Goal: Task Accomplishment & Management: Manage account settings

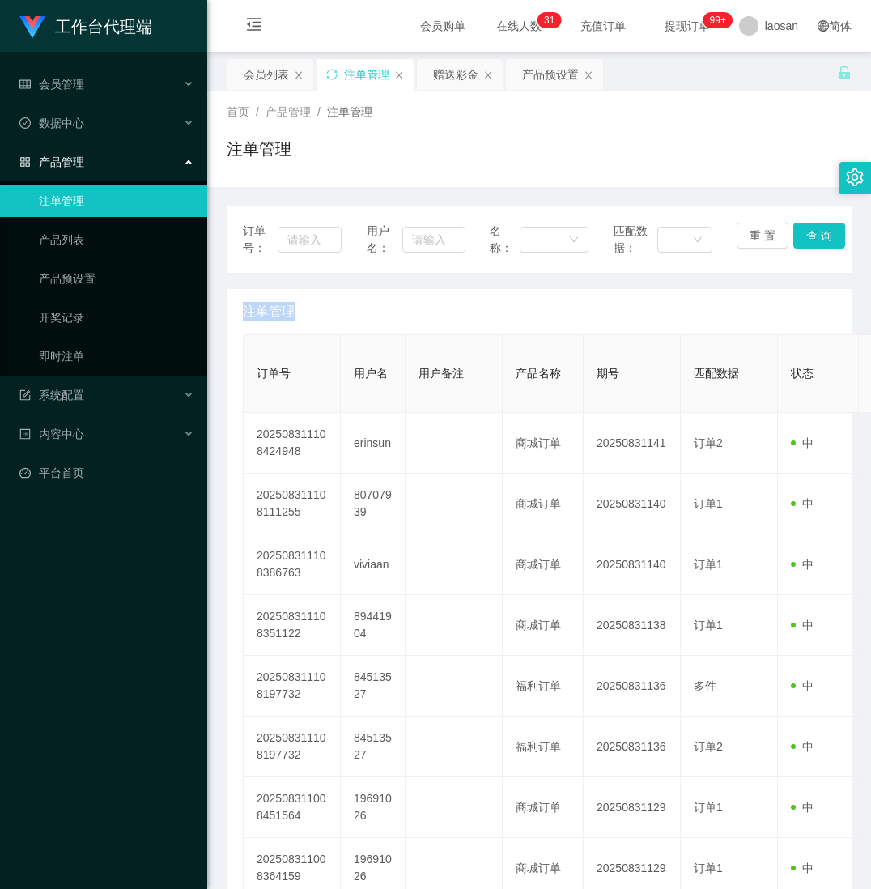
drag, startPoint x: 121, startPoint y: 830, endPoint x: 134, endPoint y: 789, distance: 43.3
click at [121, 830] on div "工作台代理端 会员管理 会员列表 会员加减打码量 在线用户 陪玩用户 充值列表 提现列表 会员加扣款 赠送彩金 数据中心 产品管理 注单管理 产品列表 产品预…" at bounding box center [103, 444] width 207 height 889
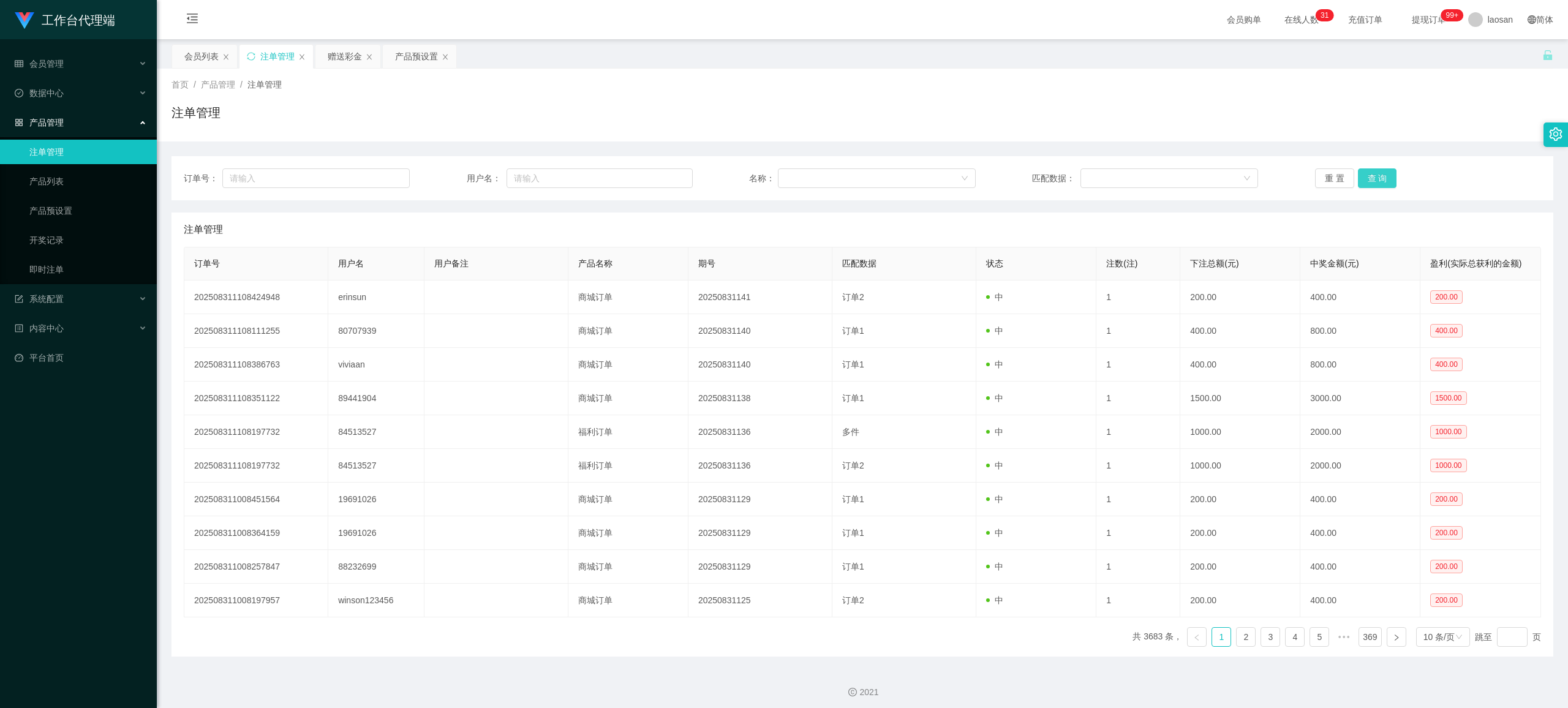
click at [659, 177] on button "查 询" at bounding box center [1378, 179] width 39 height 20
click at [659, 177] on div "重 置 查 询" at bounding box center [1428, 179] width 226 height 20
click at [659, 177] on button "查 询" at bounding box center [1378, 179] width 39 height 20
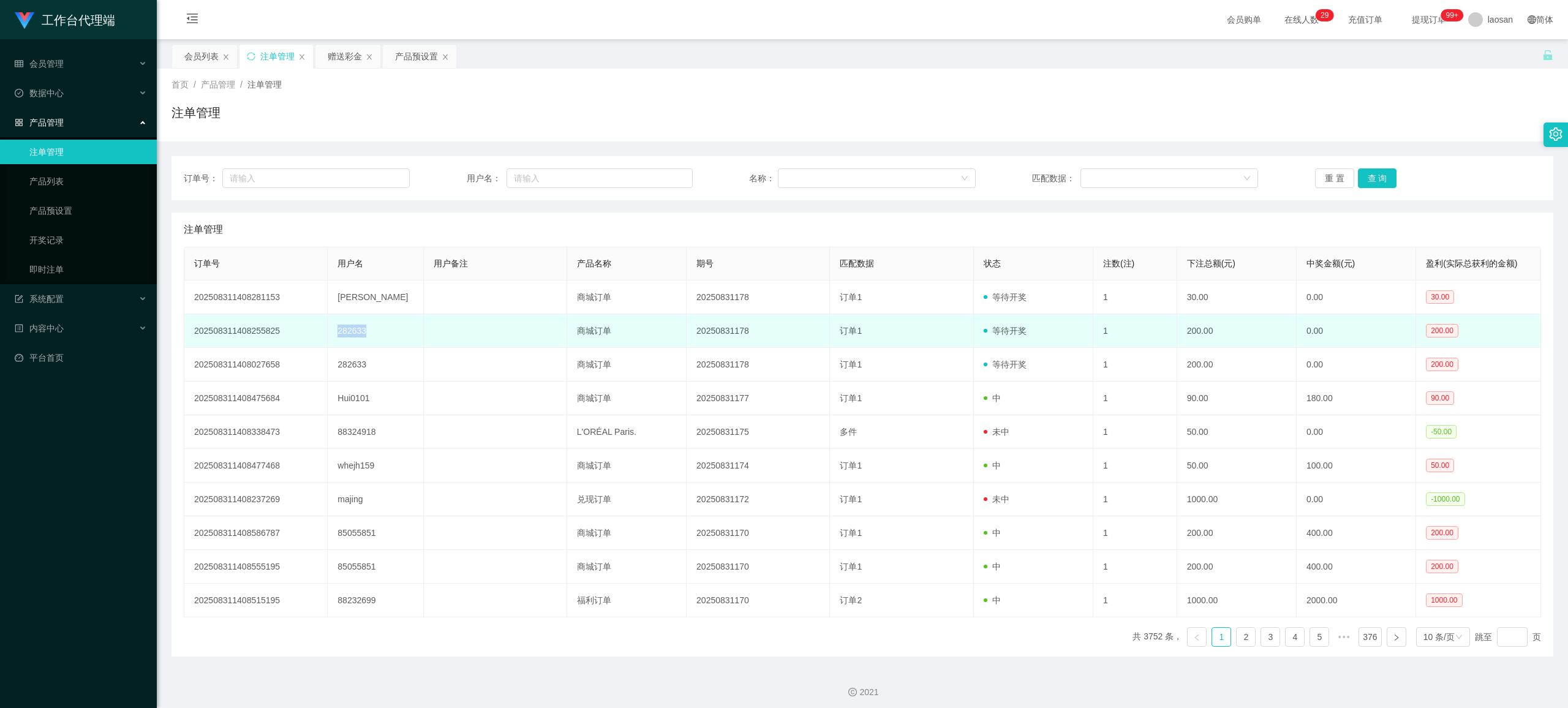
drag, startPoint x: 375, startPoint y: 332, endPoint x: 337, endPoint y: 332, distance: 38.0
click at [337, 332] on td "282633" at bounding box center [375, 331] width 95 height 34
copy td "282633"
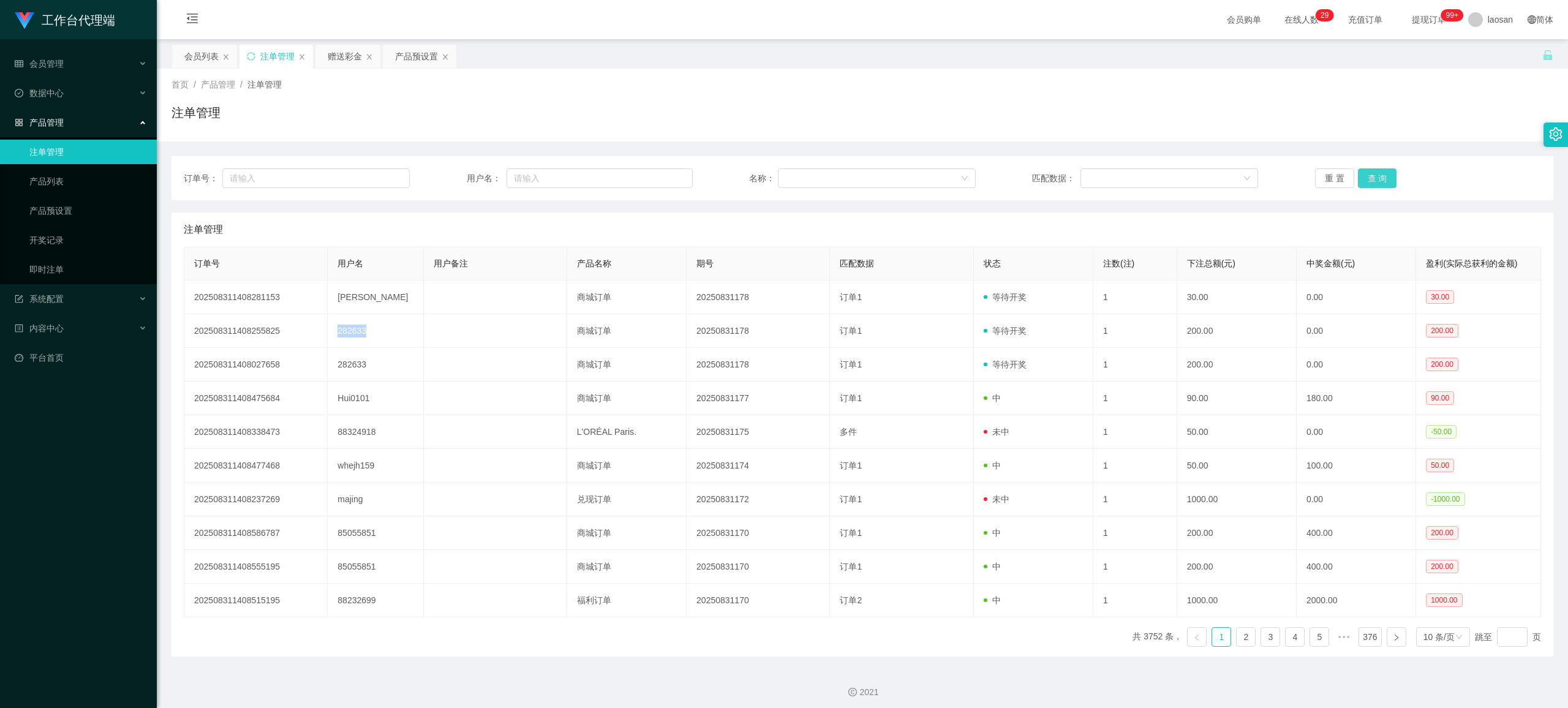
click at [659, 178] on button "查 询" at bounding box center [1378, 179] width 39 height 20
click at [659, 178] on div "重 置 查 询" at bounding box center [1428, 179] width 226 height 20
click at [659, 178] on button "查 询" at bounding box center [1378, 179] width 39 height 20
click at [659, 178] on div "重 置 查 询" at bounding box center [1428, 179] width 226 height 20
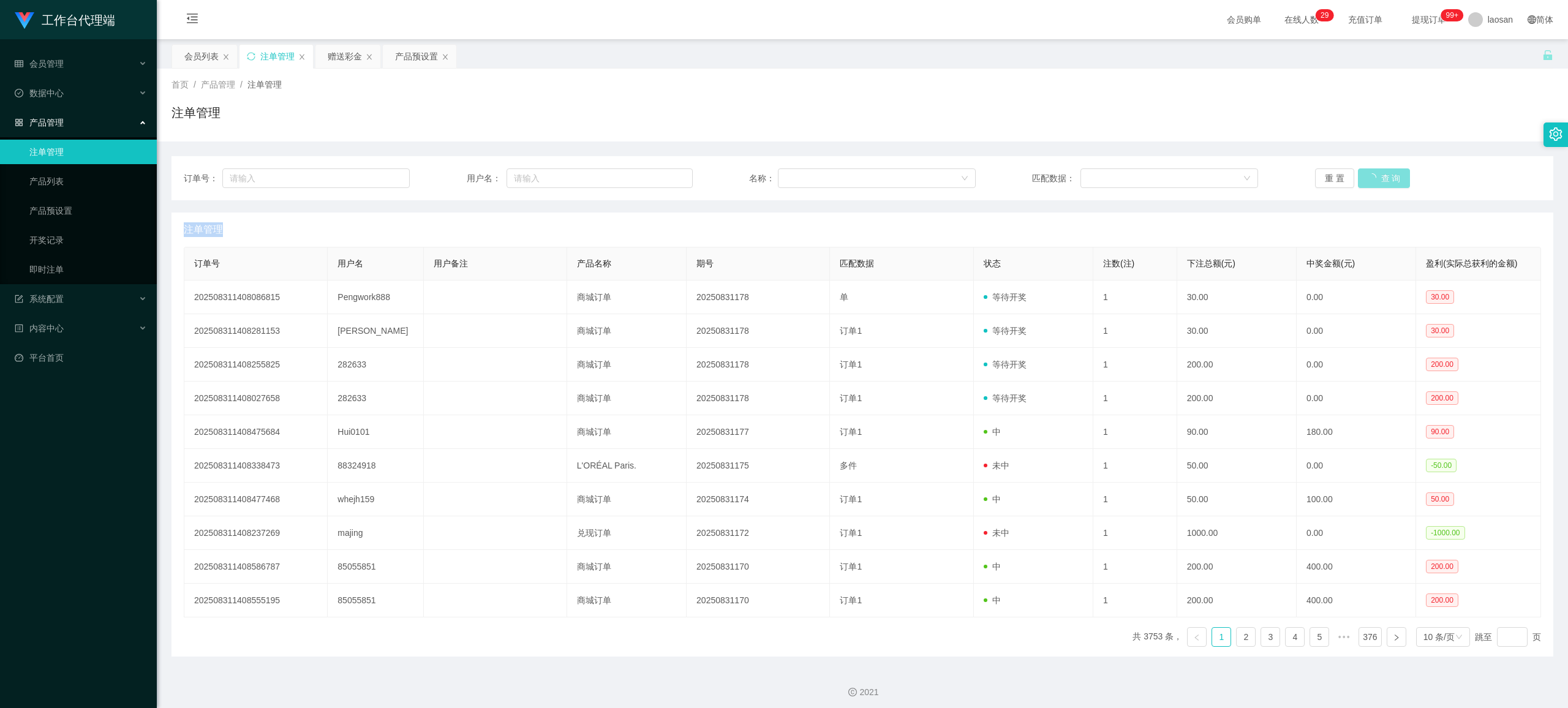
click at [659, 178] on div "重 置 查 询" at bounding box center [1428, 179] width 226 height 20
click at [659, 179] on button "查 询" at bounding box center [1378, 179] width 39 height 20
click at [659, 179] on div "重 置 查 询" at bounding box center [1428, 179] width 226 height 20
click at [659, 179] on button "查 询" at bounding box center [1378, 179] width 39 height 20
click at [659, 179] on button "查 询" at bounding box center [1385, 179] width 53 height 20
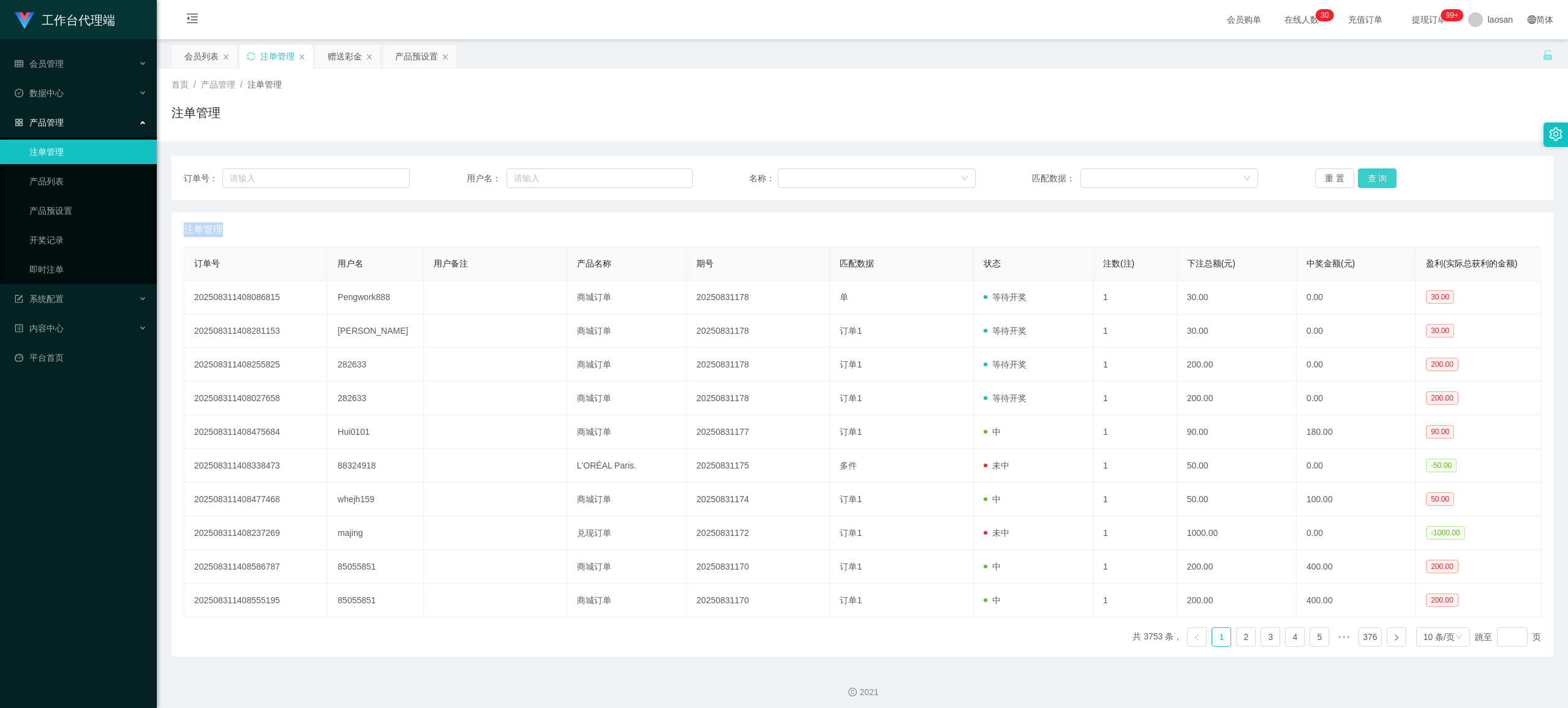
click at [659, 179] on div "重 置 查 询" at bounding box center [1428, 179] width 226 height 20
click at [659, 179] on button "查 询" at bounding box center [1378, 179] width 39 height 20
click at [659, 176] on button "查 询" at bounding box center [1378, 179] width 39 height 20
click at [659, 176] on div "重 置 查 询" at bounding box center [1428, 179] width 226 height 20
click at [659, 176] on button "查 询" at bounding box center [1378, 179] width 39 height 20
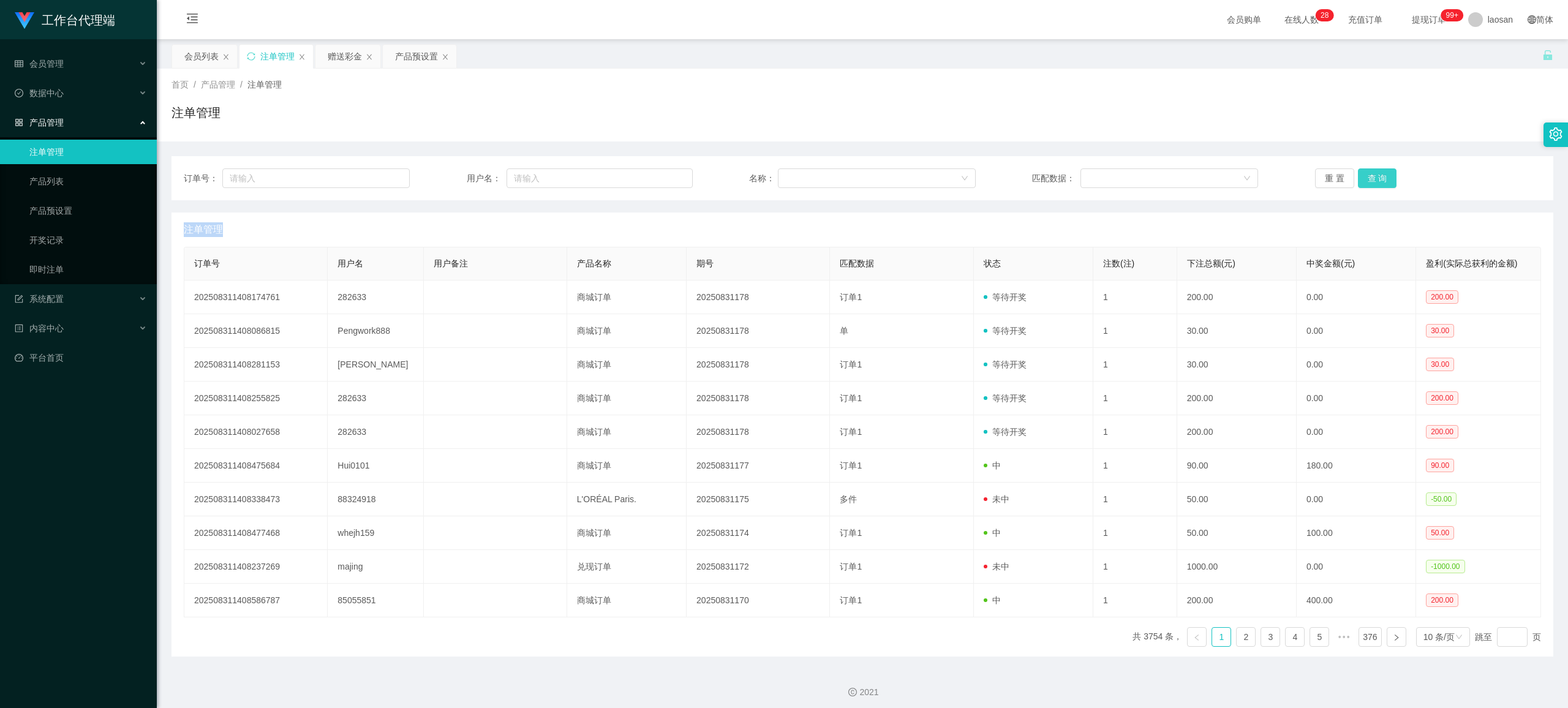
click at [659, 177] on button "查 询" at bounding box center [1378, 179] width 39 height 20
click at [659, 177] on div "重 置 查 询" at bounding box center [1428, 179] width 226 height 20
click at [659, 177] on button "查 询" at bounding box center [1378, 179] width 39 height 20
click at [659, 177] on div "重 置 查 询" at bounding box center [1428, 179] width 226 height 20
click at [354, 57] on div "赠送彩金" at bounding box center [344, 56] width 34 height 23
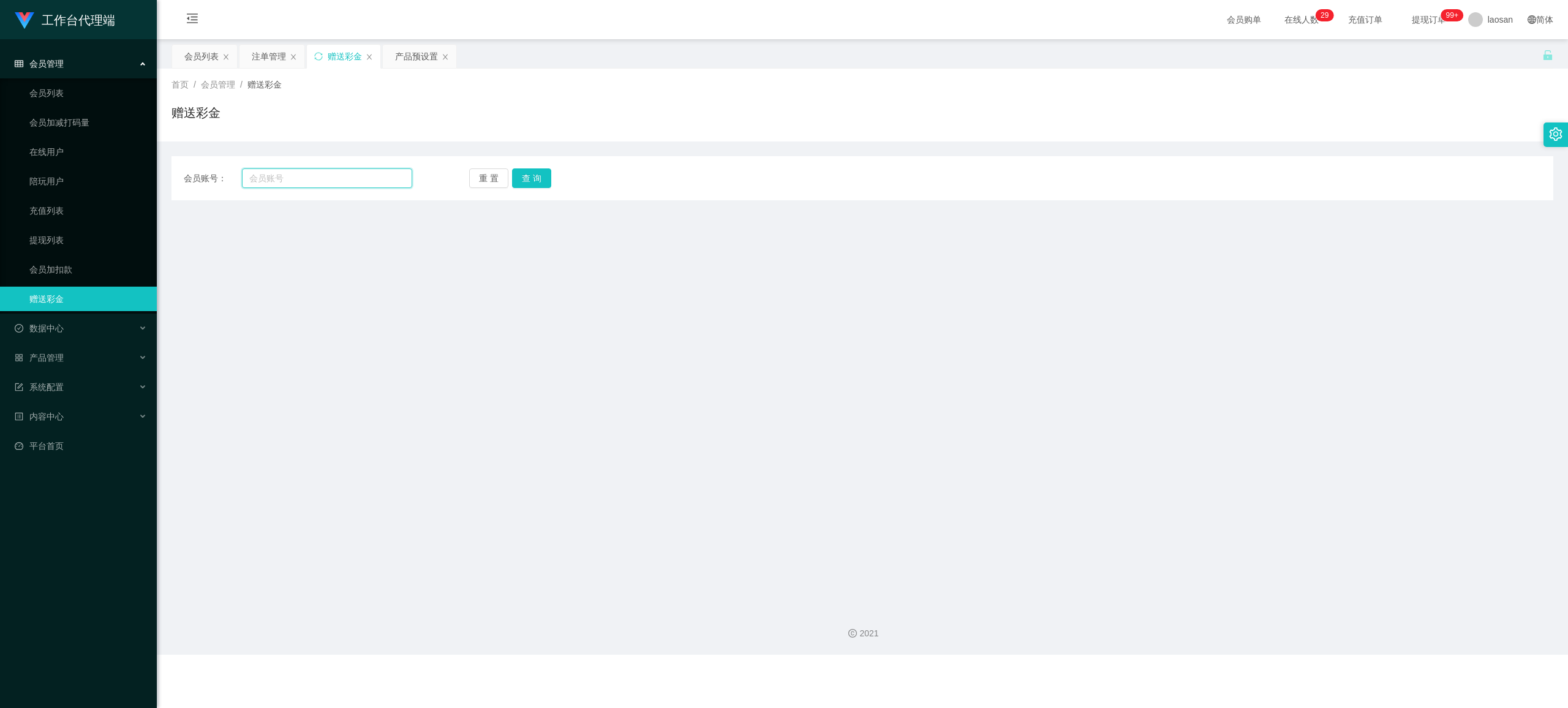
click at [332, 177] on input "text" at bounding box center [327, 179] width 170 height 20
paste input "282633"
type input "282633"
click at [534, 176] on button "查 询" at bounding box center [532, 179] width 39 height 20
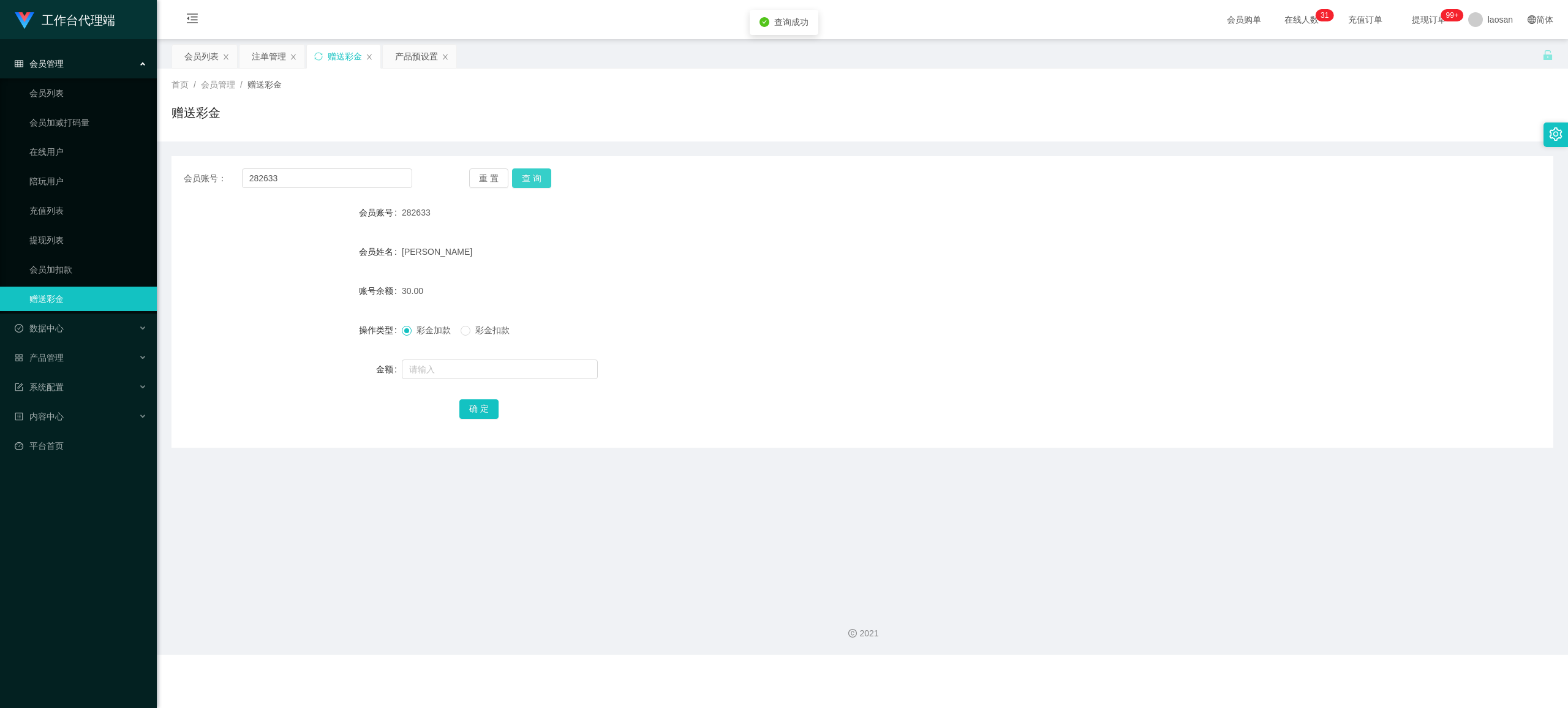
click at [534, 176] on button "查 询" at bounding box center [532, 179] width 39 height 20
click at [534, 176] on button "查 询" at bounding box center [539, 179] width 53 height 20
click at [534, 176] on button "查 询" at bounding box center [532, 179] width 39 height 20
click at [262, 53] on div "注单管理" at bounding box center [269, 56] width 34 height 23
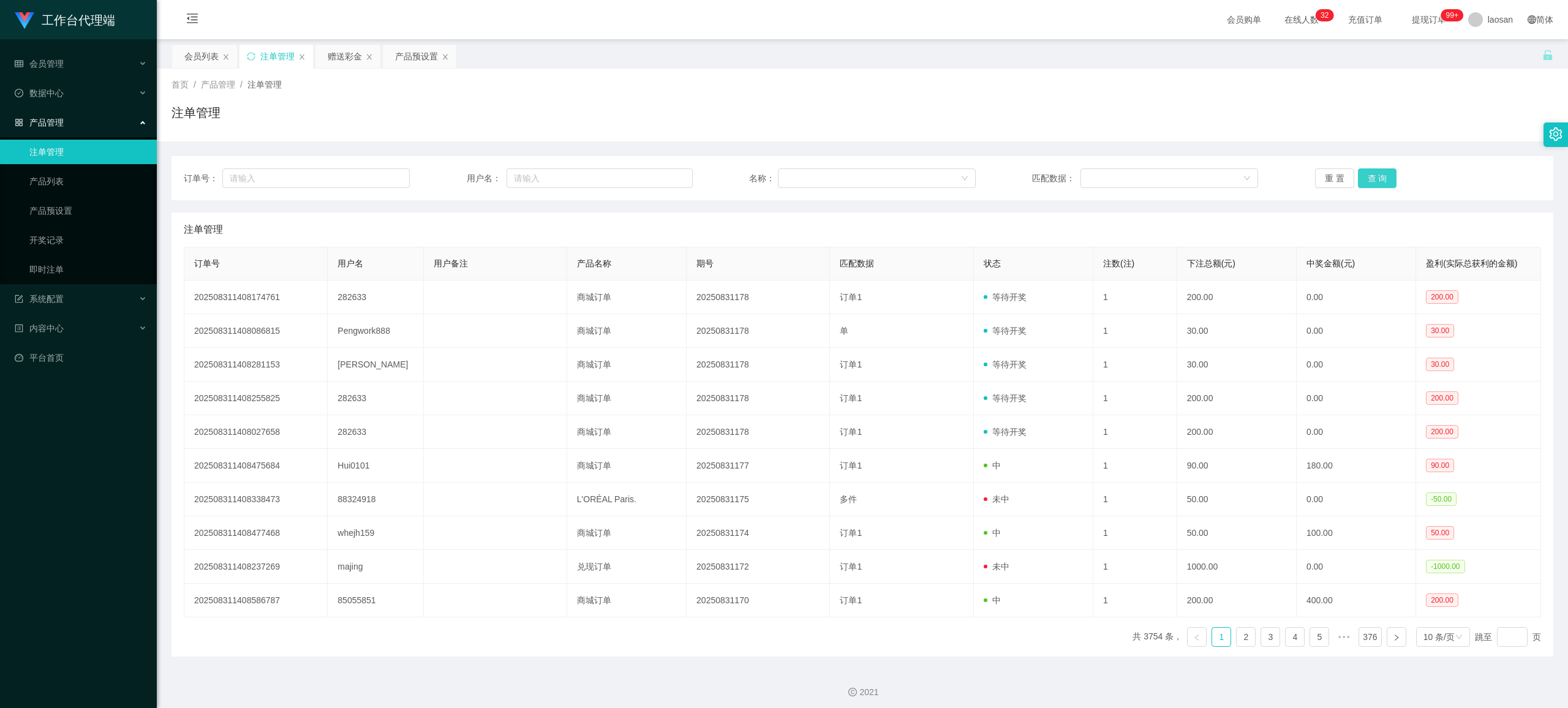
click at [659, 174] on button "查 询" at bounding box center [1378, 179] width 39 height 20
click at [659, 174] on div "重 置 查 询" at bounding box center [1428, 179] width 226 height 20
click at [659, 174] on button "查 询" at bounding box center [1378, 179] width 39 height 20
click at [659, 174] on div "重 置 查 询" at bounding box center [1428, 179] width 226 height 20
click at [659, 175] on button "查 询" at bounding box center [1378, 179] width 39 height 20
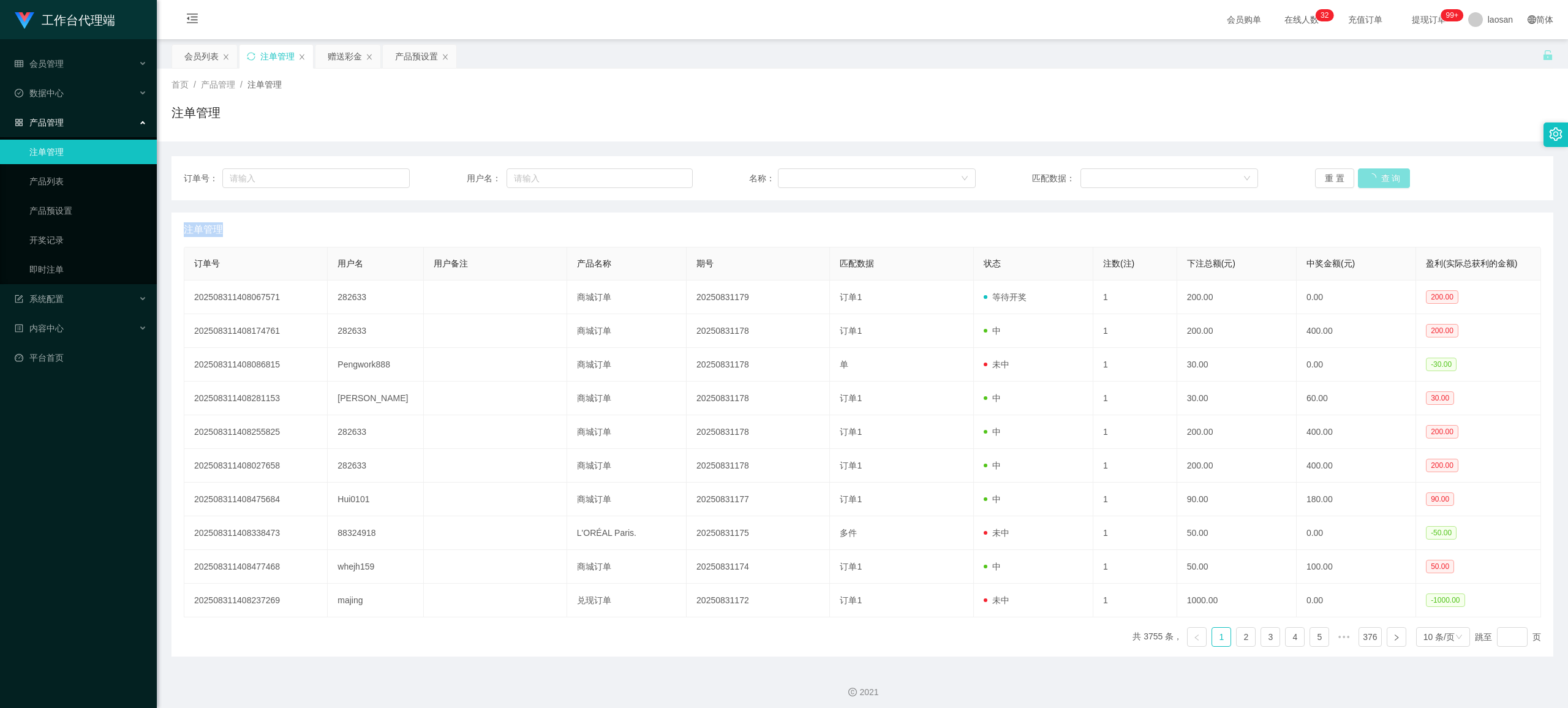
click at [659, 175] on div "重 置 查 询" at bounding box center [1428, 179] width 226 height 20
click at [659, 175] on button "查 询" at bounding box center [1378, 179] width 39 height 20
click at [339, 54] on div "赠送彩金" at bounding box center [344, 56] width 34 height 23
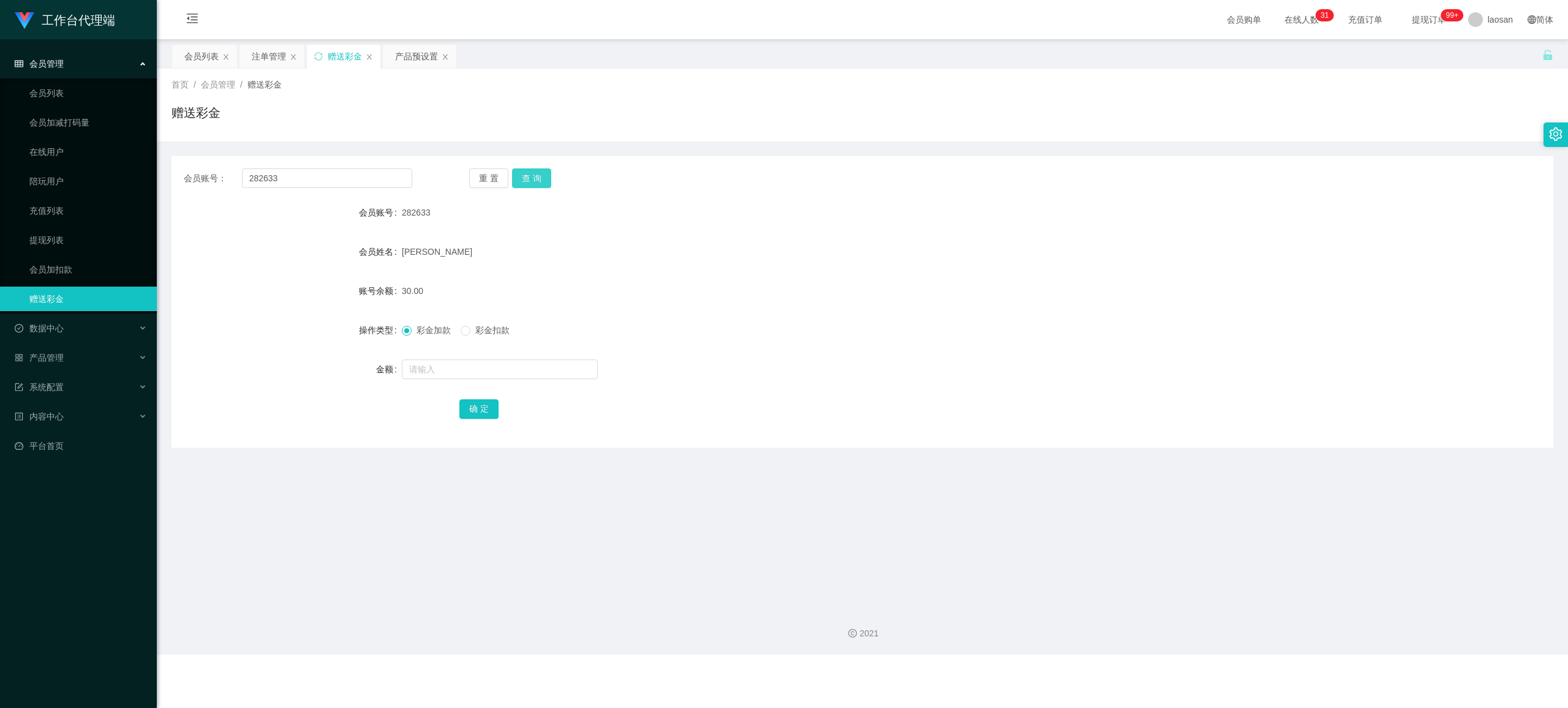
click at [539, 175] on button "查 询" at bounding box center [532, 179] width 39 height 20
click at [539, 175] on button "查 询" at bounding box center [539, 179] width 53 height 20
click at [539, 175] on button "查 询" at bounding box center [532, 179] width 39 height 20
click at [539, 175] on div "重 置 查 询" at bounding box center [583, 179] width 228 height 20
click at [431, 364] on input "text" at bounding box center [499, 369] width 196 height 20
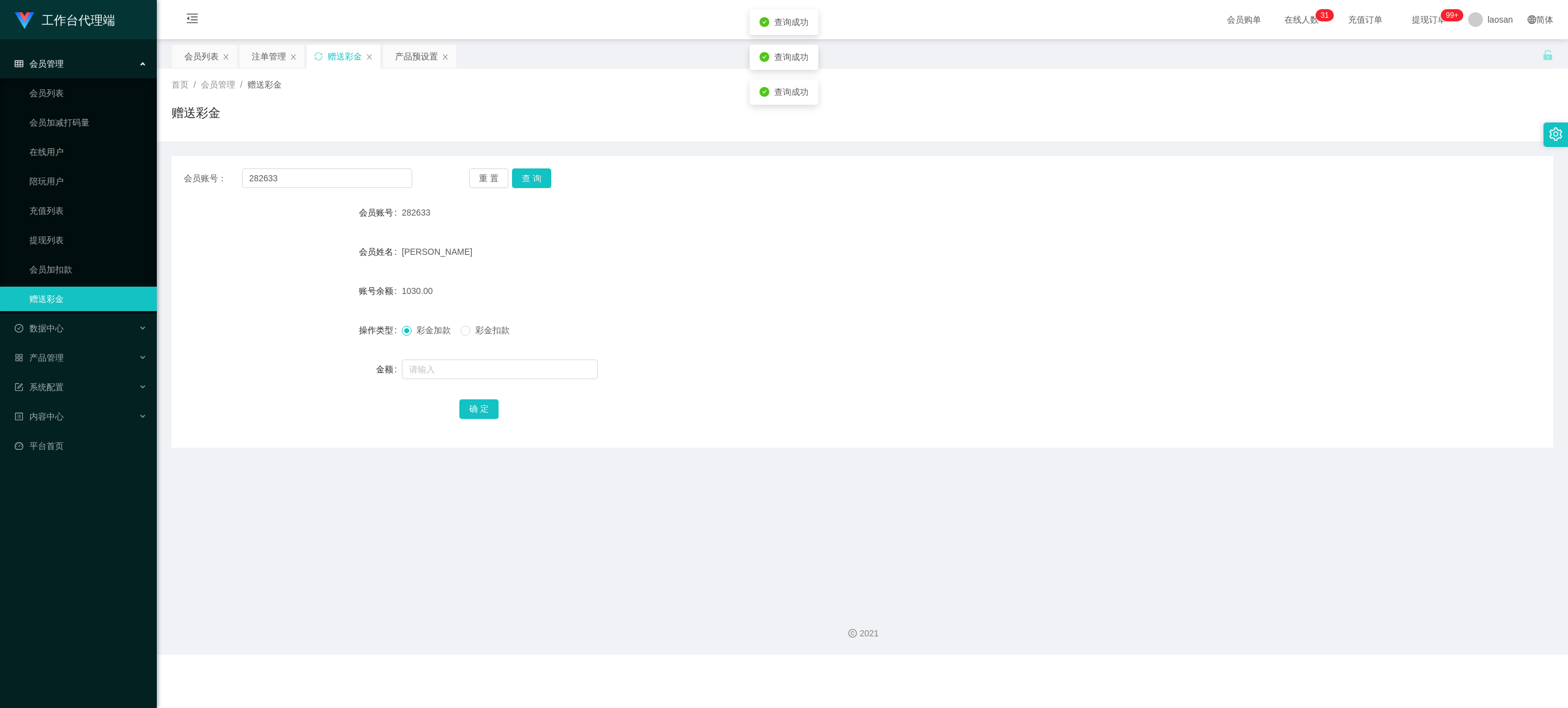
click at [473, 332] on span "彩金扣款" at bounding box center [492, 330] width 44 height 10
click at [436, 374] on input "text" at bounding box center [499, 369] width 196 height 20
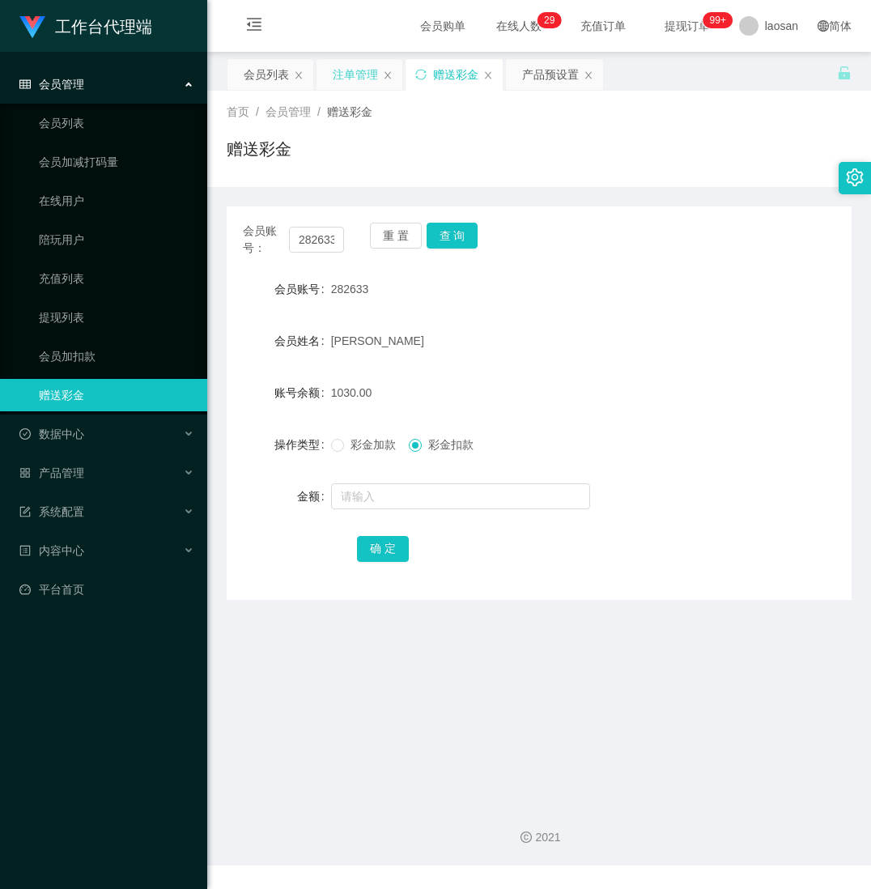
click at [358, 68] on div "注单管理" at bounding box center [355, 74] width 45 height 31
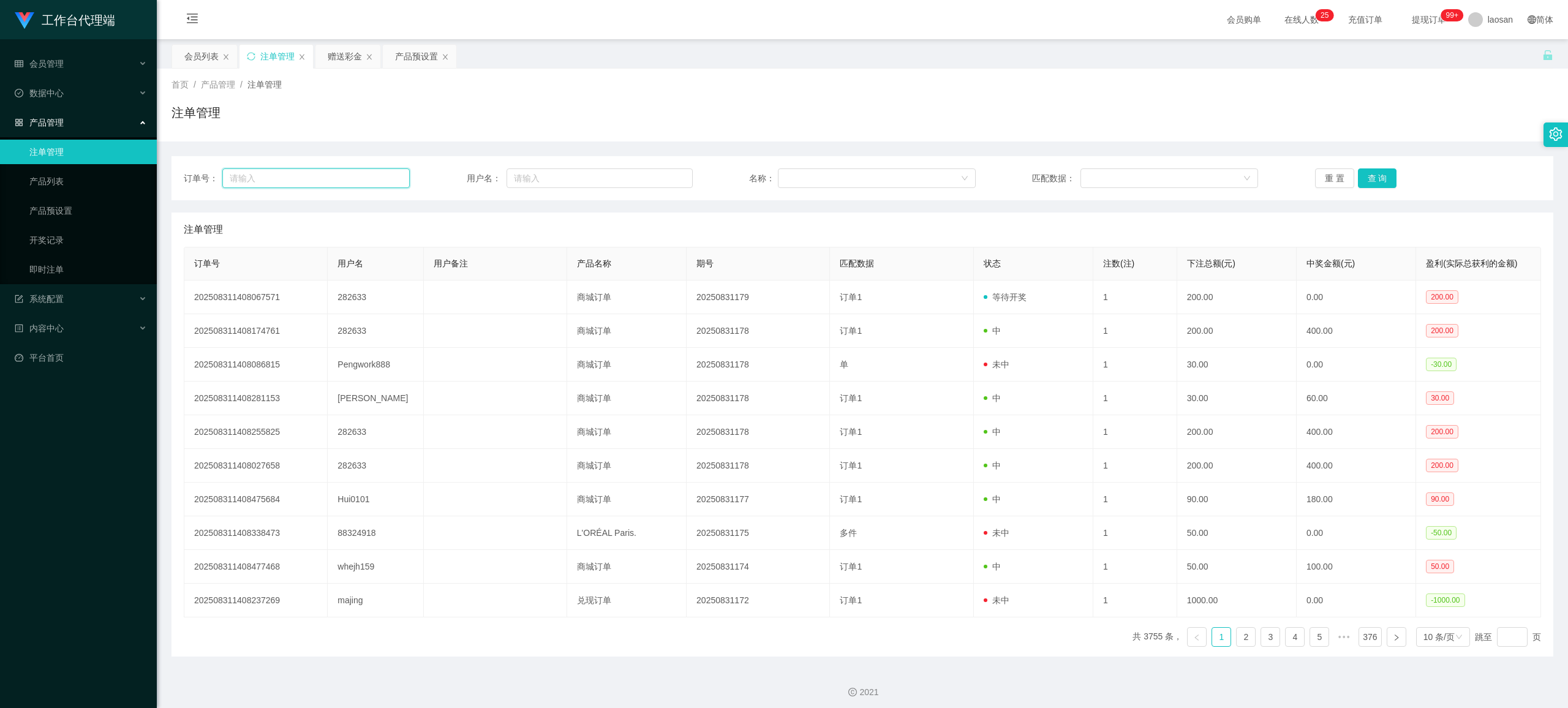
click at [308, 177] on input "text" at bounding box center [316, 179] width 188 height 20
click at [346, 57] on div "赠送彩金" at bounding box center [344, 56] width 34 height 23
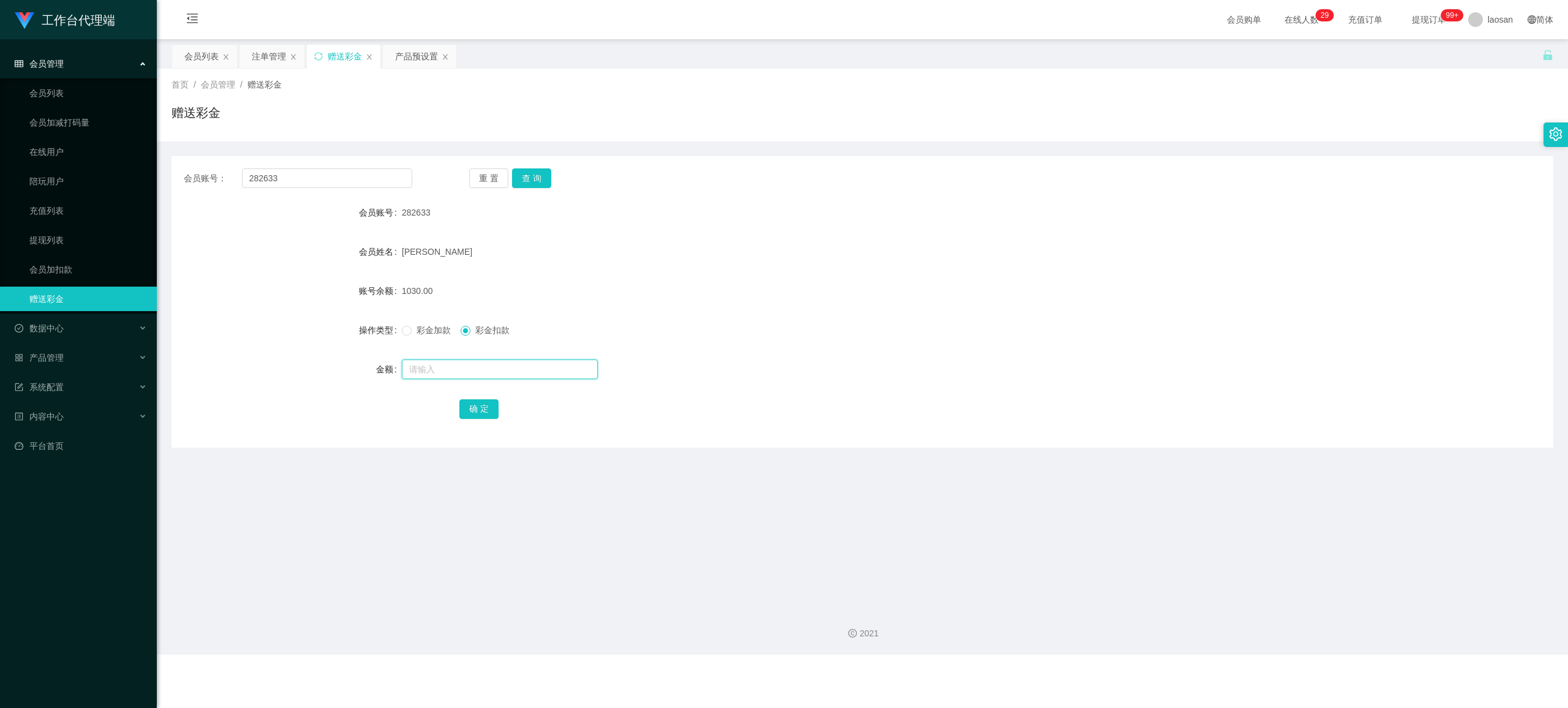
click at [445, 369] on input "text" at bounding box center [499, 369] width 196 height 20
type input "200"
click at [480, 407] on button "确 定" at bounding box center [479, 409] width 39 height 20
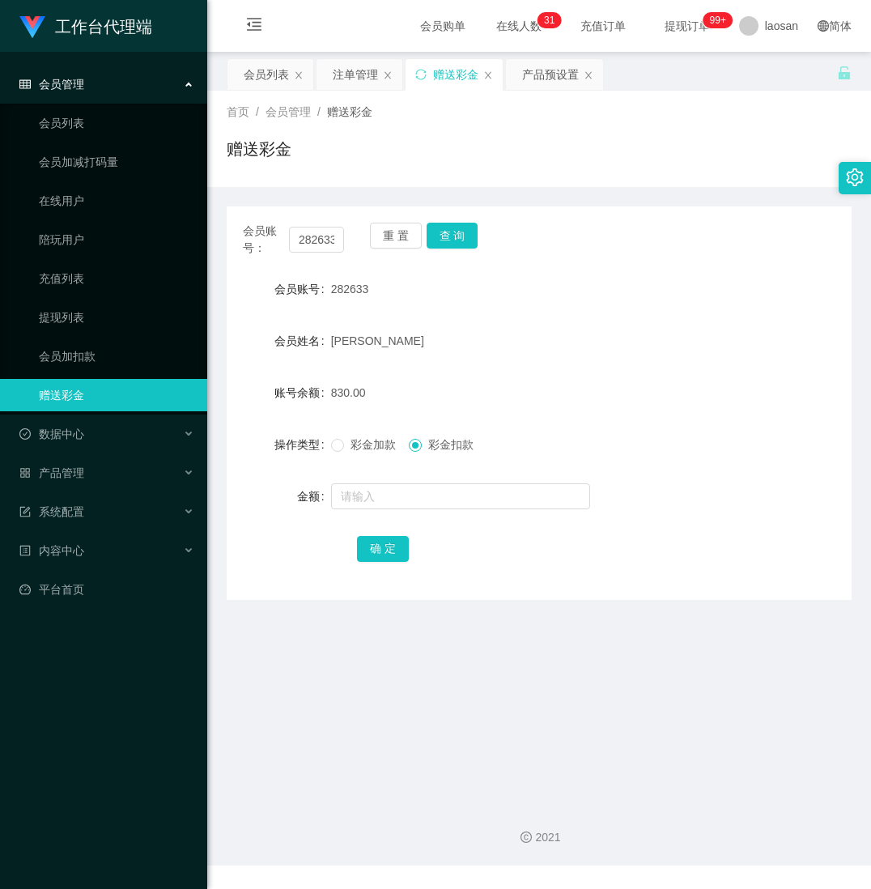
click at [76, 834] on div "工作台代理端 会员管理 会员列表 会员加减打码量 在线用户 陪玩用户 充值列表 提现列表 会员加扣款 赠送彩金 数据中心 产品管理 注单管理 产品列表 产品预…" at bounding box center [103, 444] width 207 height 889
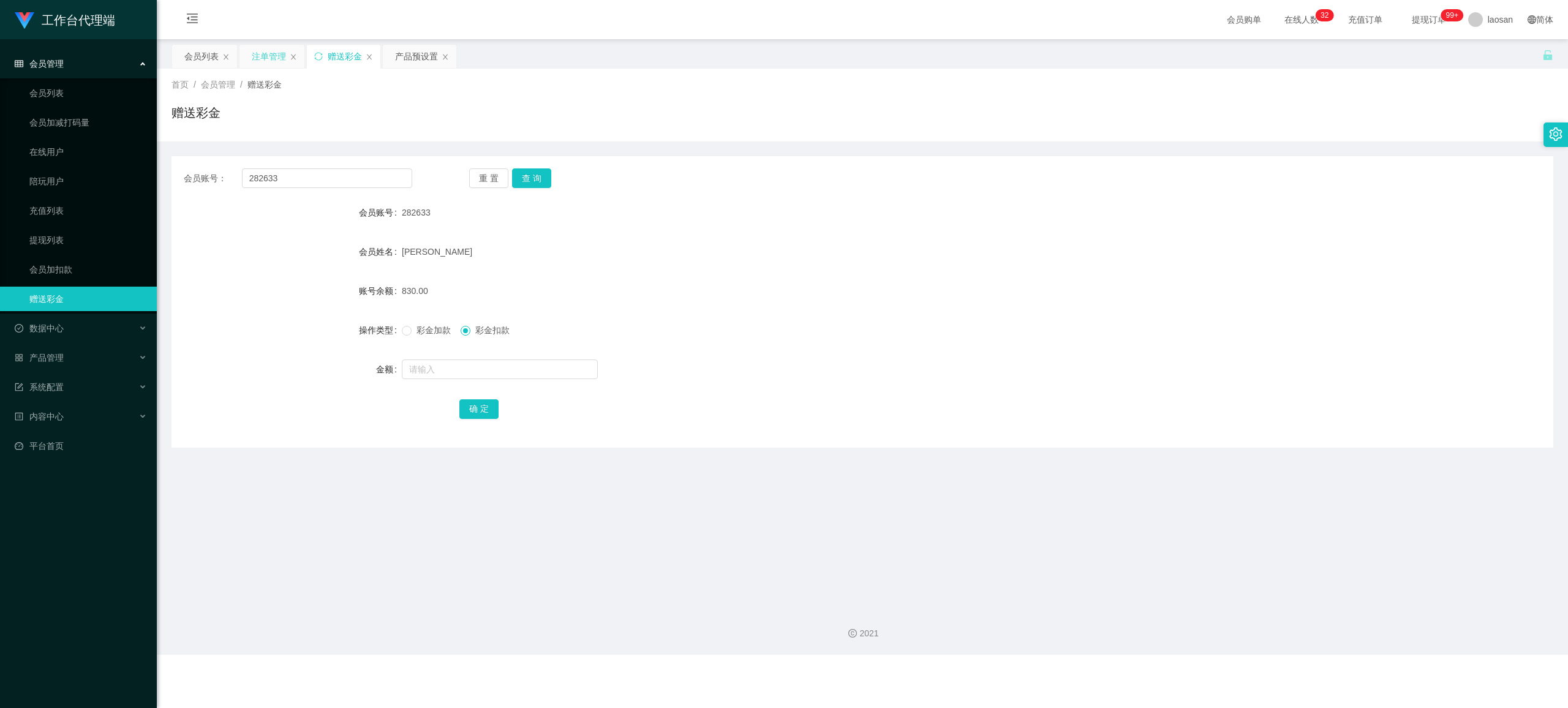
click at [267, 54] on div "注单管理" at bounding box center [269, 56] width 34 height 23
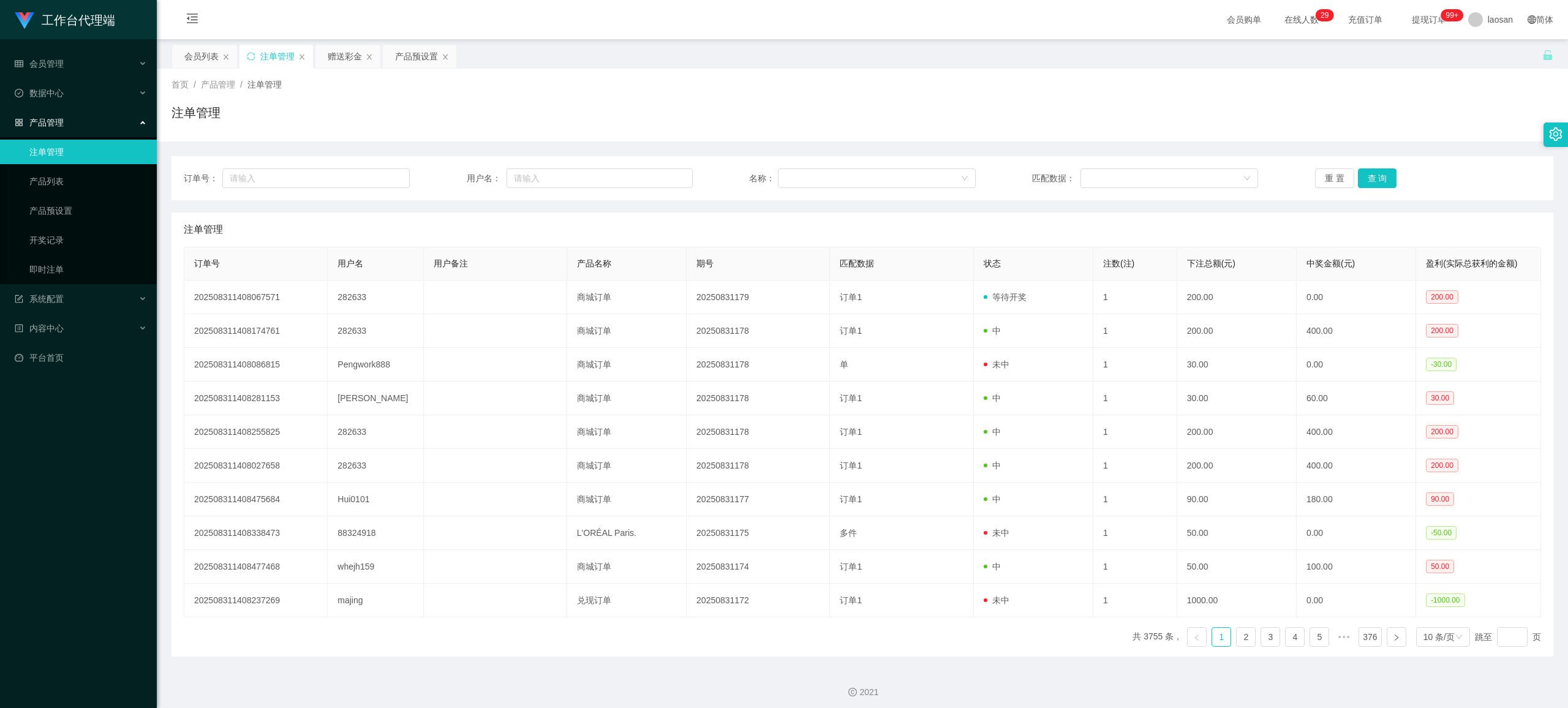
click at [659, 165] on div "订单号： 用户名： 名称： 匹配数据： 重 置 查 询" at bounding box center [862, 179] width 1382 height 44
click at [659, 175] on button "查 询" at bounding box center [1378, 179] width 39 height 20
click at [659, 175] on div "重 置 查 询" at bounding box center [1428, 179] width 226 height 20
click at [659, 175] on button "查 询" at bounding box center [1378, 179] width 39 height 20
click at [353, 54] on div "赠送彩金" at bounding box center [344, 56] width 34 height 23
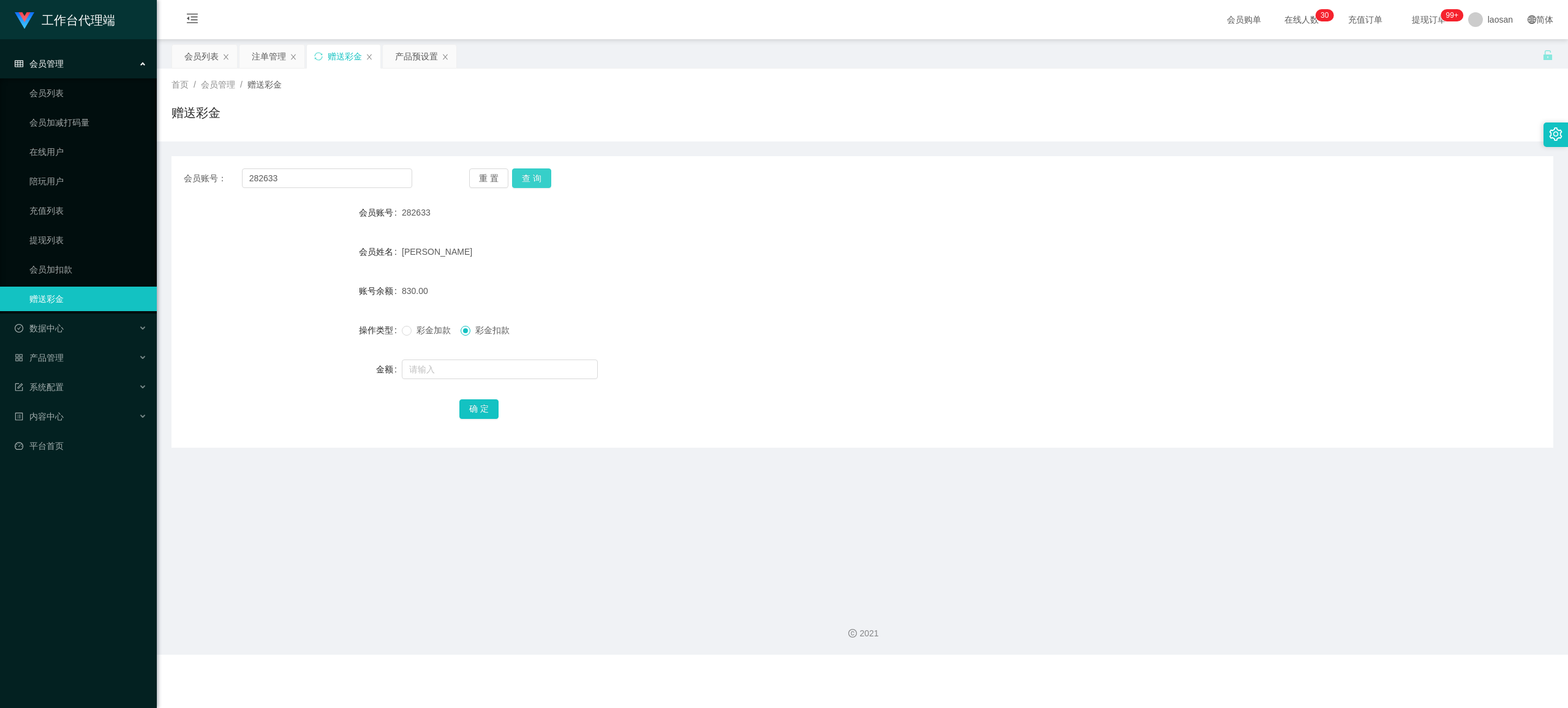
click at [534, 170] on button "查 询" at bounding box center [532, 179] width 39 height 20
click at [535, 170] on div "重 置 查 询" at bounding box center [583, 179] width 228 height 20
click at [535, 170] on button "查 询" at bounding box center [532, 179] width 39 height 20
click at [537, 170] on button "查 询" at bounding box center [532, 179] width 39 height 20
click at [537, 172] on button "查 询" at bounding box center [532, 179] width 39 height 20
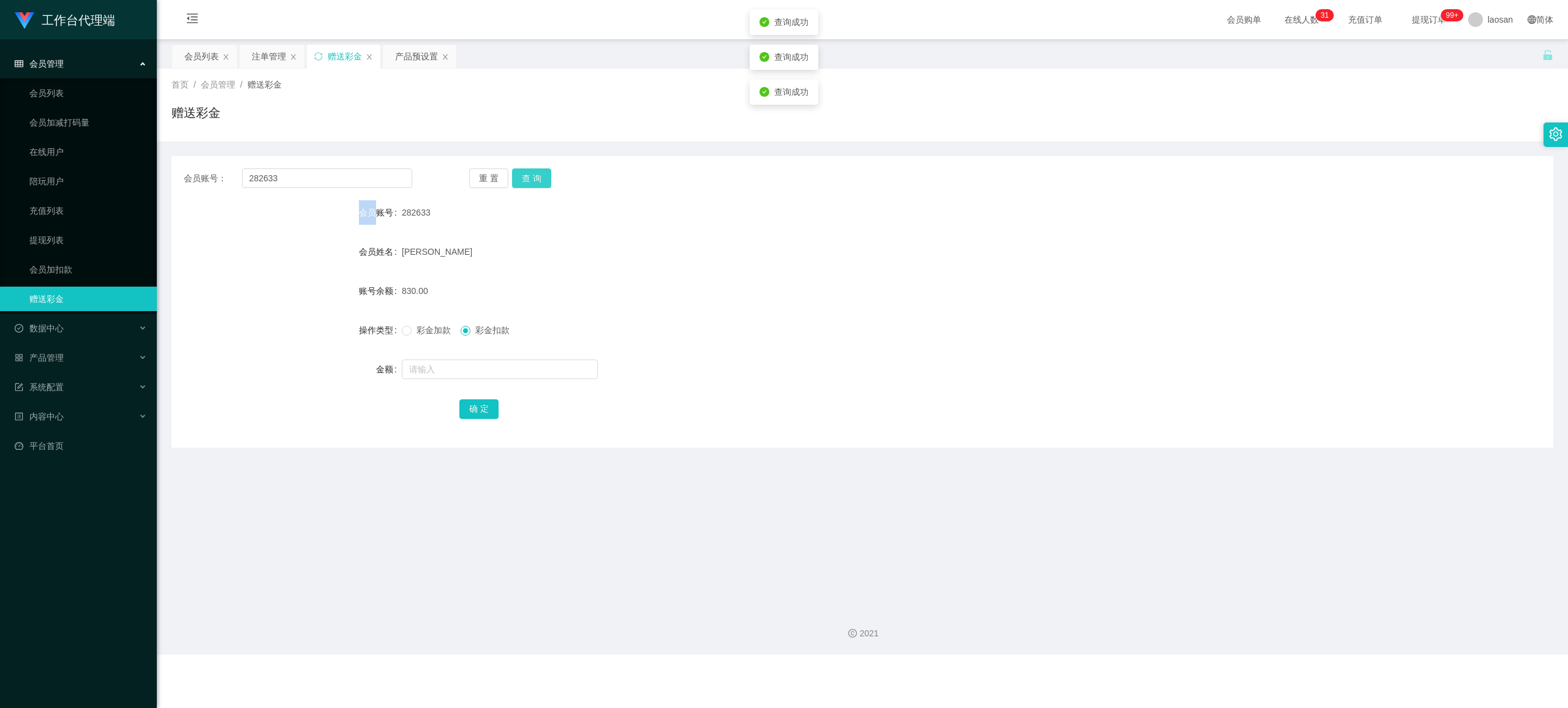
click at [537, 172] on div "重 置 查 询" at bounding box center [583, 179] width 228 height 20
click at [537, 172] on button "查 询" at bounding box center [532, 179] width 39 height 20
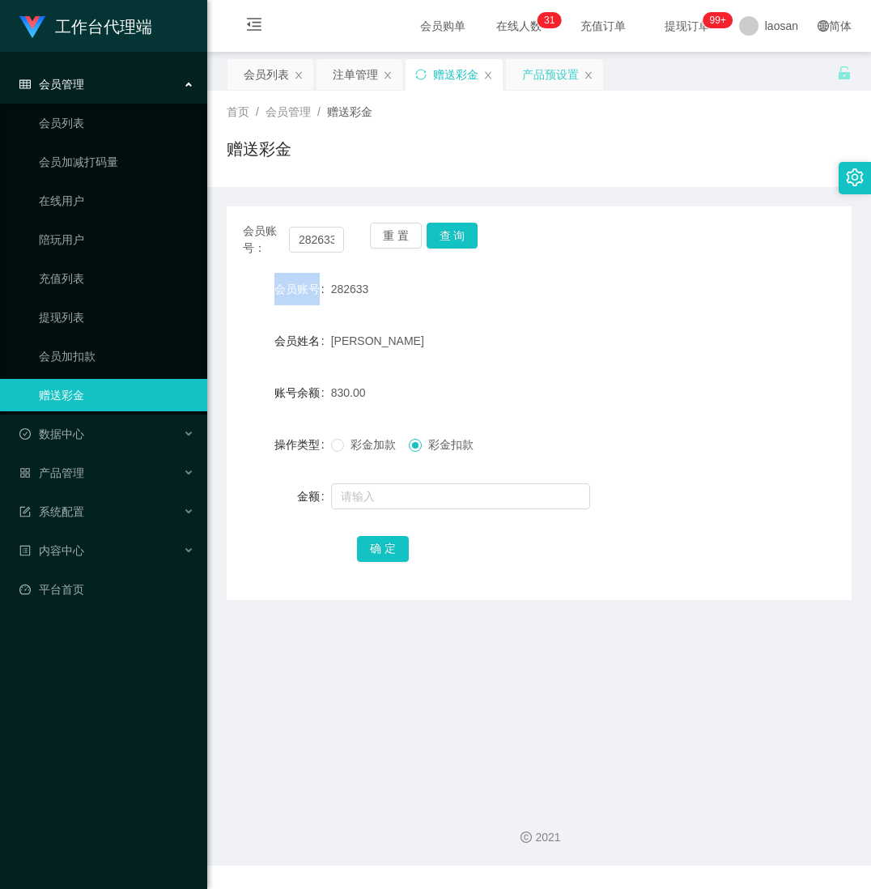
click at [548, 69] on div "产品预设置" at bounding box center [550, 74] width 57 height 31
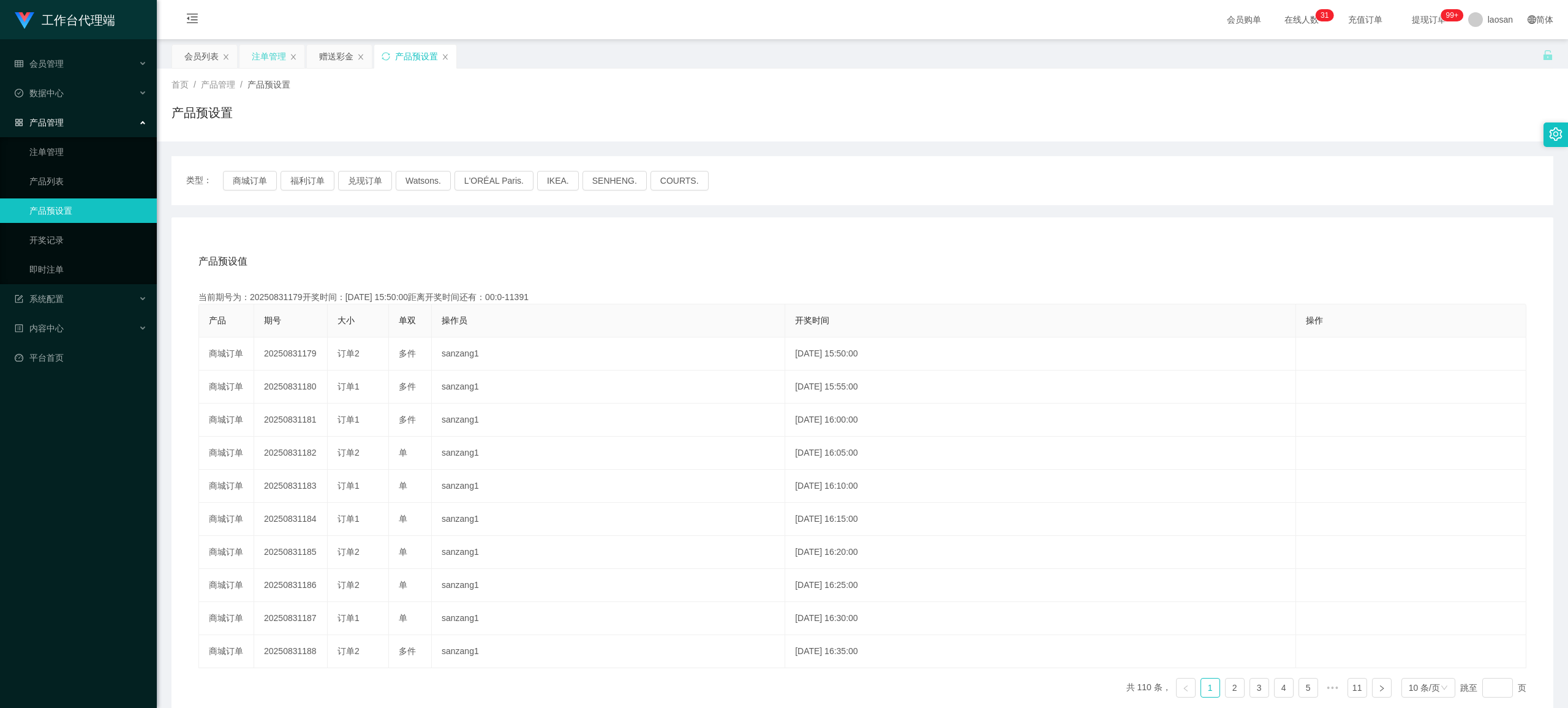
click at [272, 51] on div "注单管理" at bounding box center [269, 56] width 34 height 23
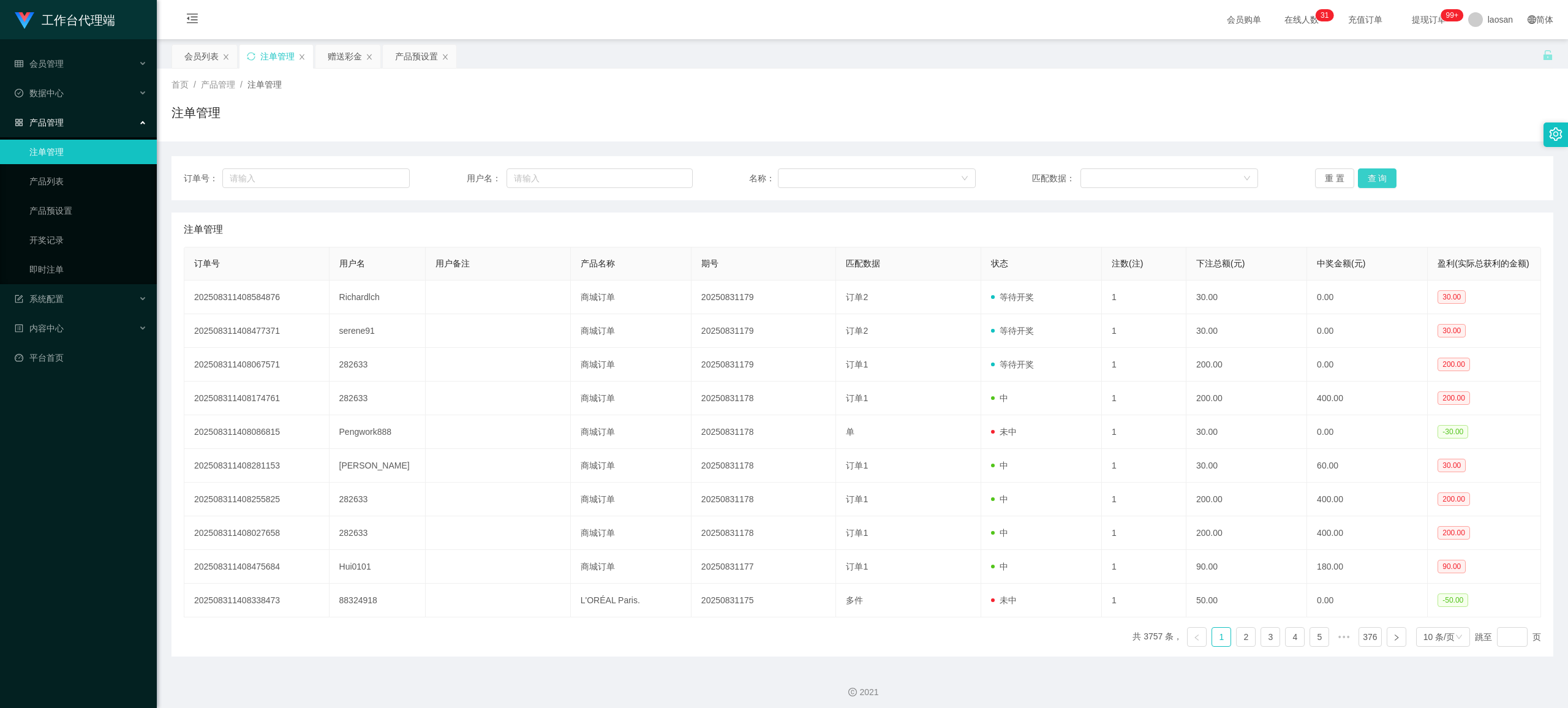
click at [659, 175] on button "查 询" at bounding box center [1378, 179] width 39 height 20
click at [659, 175] on div "重 置 查 询" at bounding box center [1428, 179] width 226 height 20
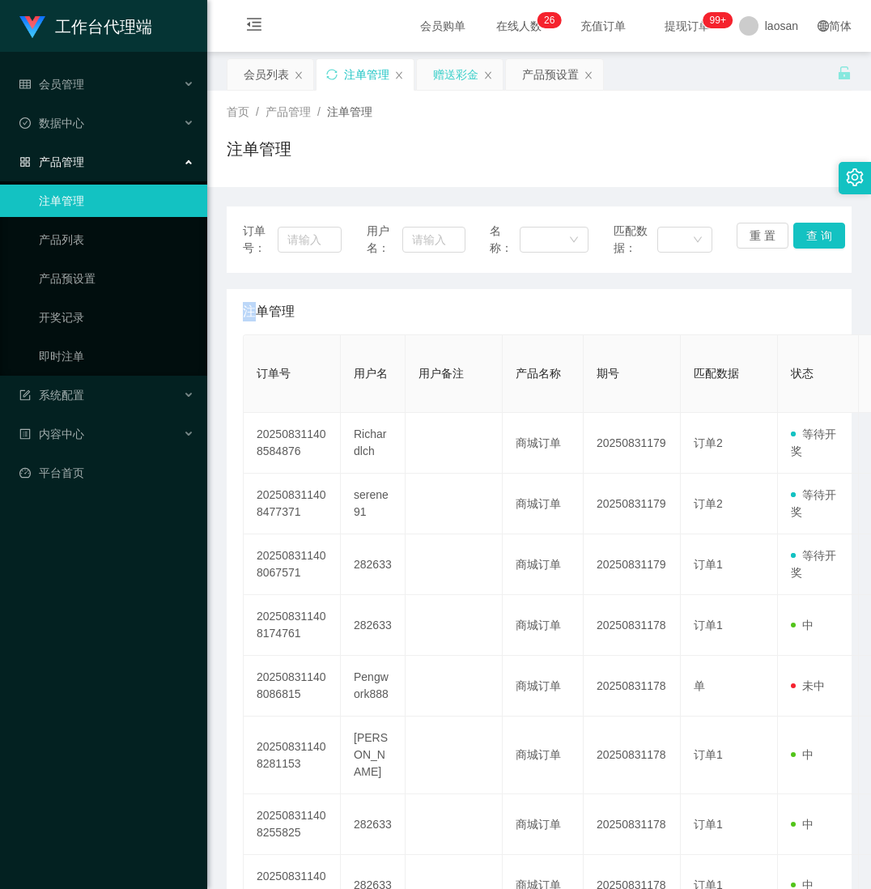
click at [454, 75] on div "赠送彩金" at bounding box center [455, 74] width 45 height 31
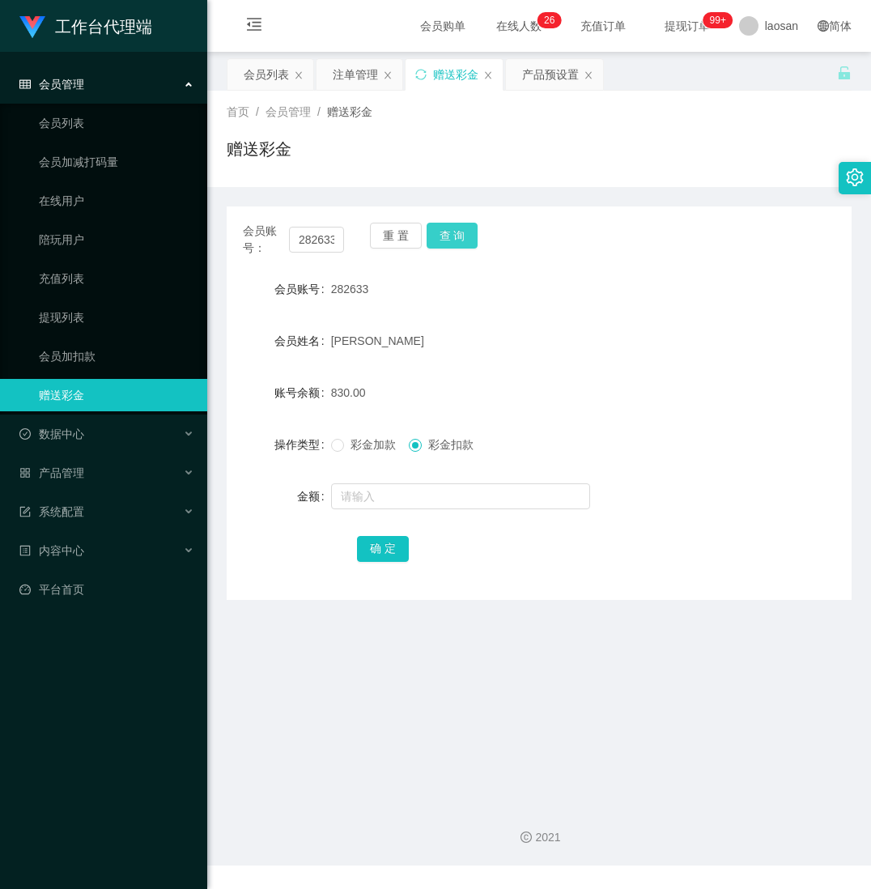
click at [454, 234] on button "查 询" at bounding box center [453, 236] width 52 height 26
click at [454, 234] on button "查 询" at bounding box center [462, 236] width 70 height 26
click at [454, 234] on button "查 询" at bounding box center [453, 236] width 52 height 26
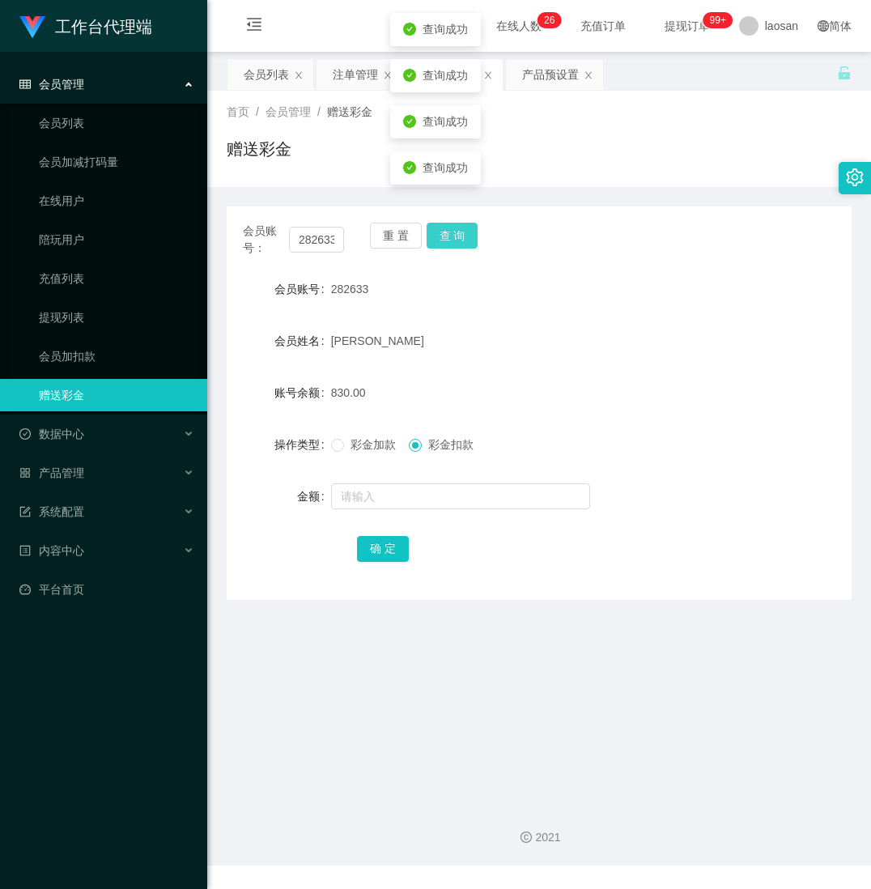
click at [454, 234] on button "查 询" at bounding box center [453, 236] width 52 height 26
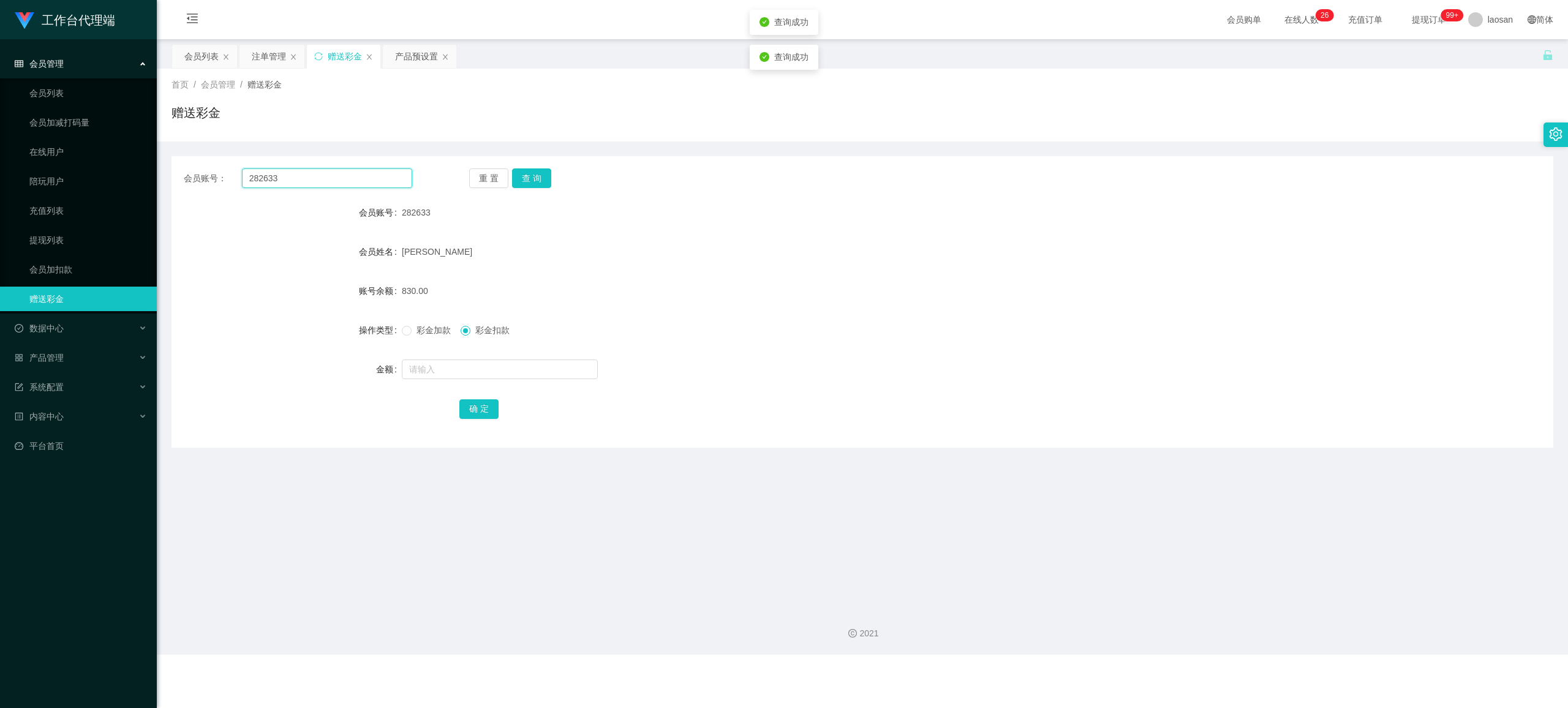
click at [337, 179] on input "282633" at bounding box center [327, 179] width 170 height 20
click at [526, 170] on button "查 询" at bounding box center [532, 179] width 39 height 20
click at [528, 172] on button "查 询" at bounding box center [532, 179] width 39 height 20
click at [530, 172] on button "查 询" at bounding box center [532, 179] width 39 height 20
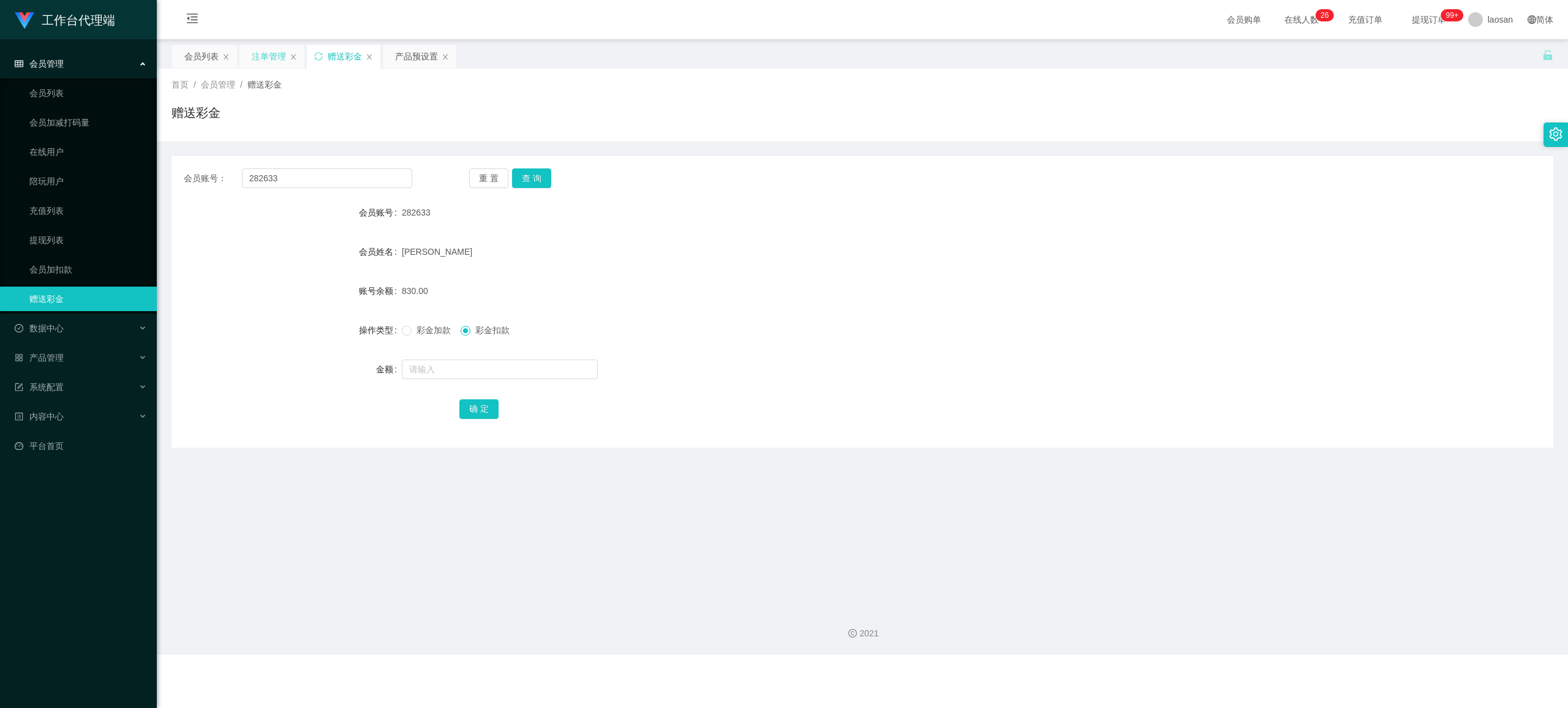
click at [275, 50] on div "注单管理" at bounding box center [269, 56] width 34 height 23
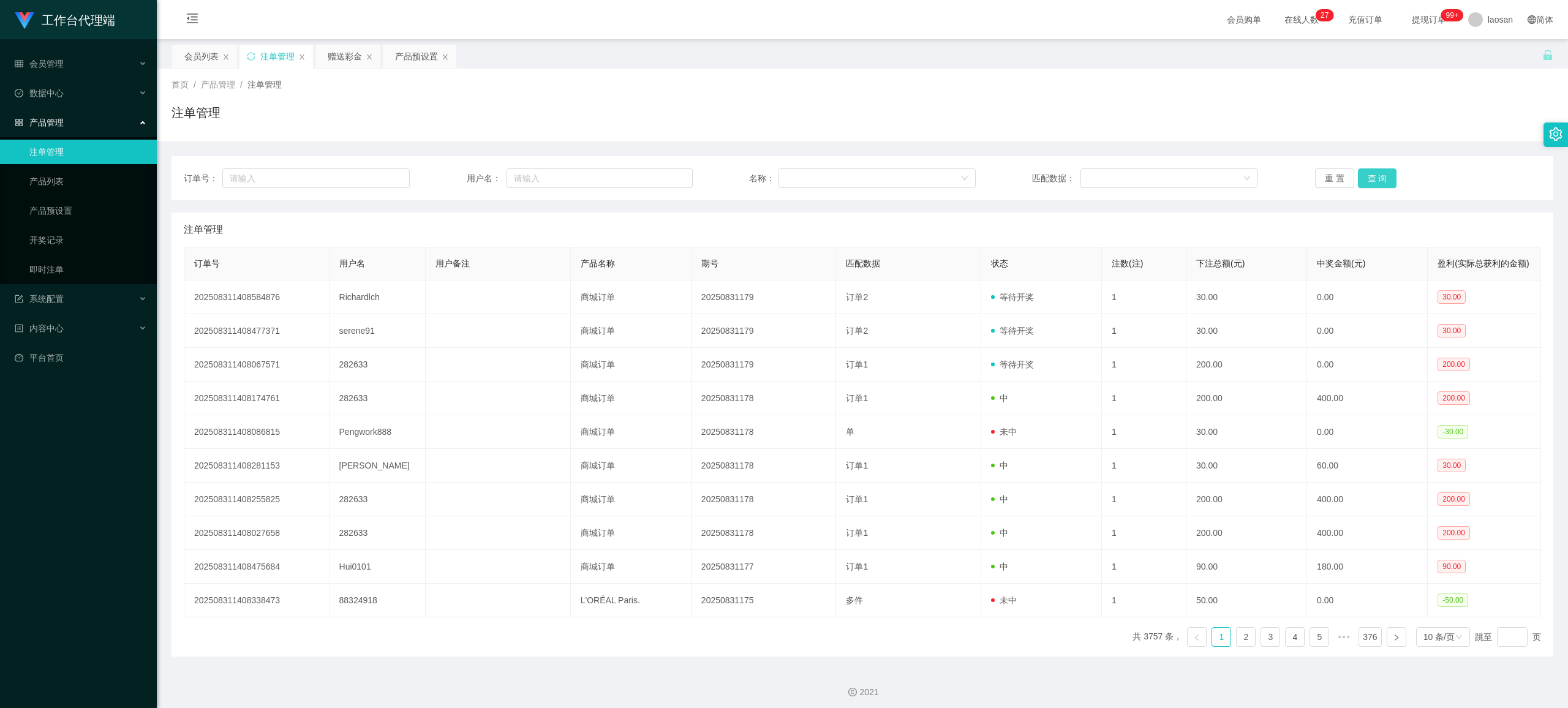
click at [659, 172] on button "查 询" at bounding box center [1378, 179] width 39 height 20
click at [659, 172] on div "重 置 查 询" at bounding box center [1428, 179] width 226 height 20
click at [659, 172] on button "查 询" at bounding box center [1378, 179] width 39 height 20
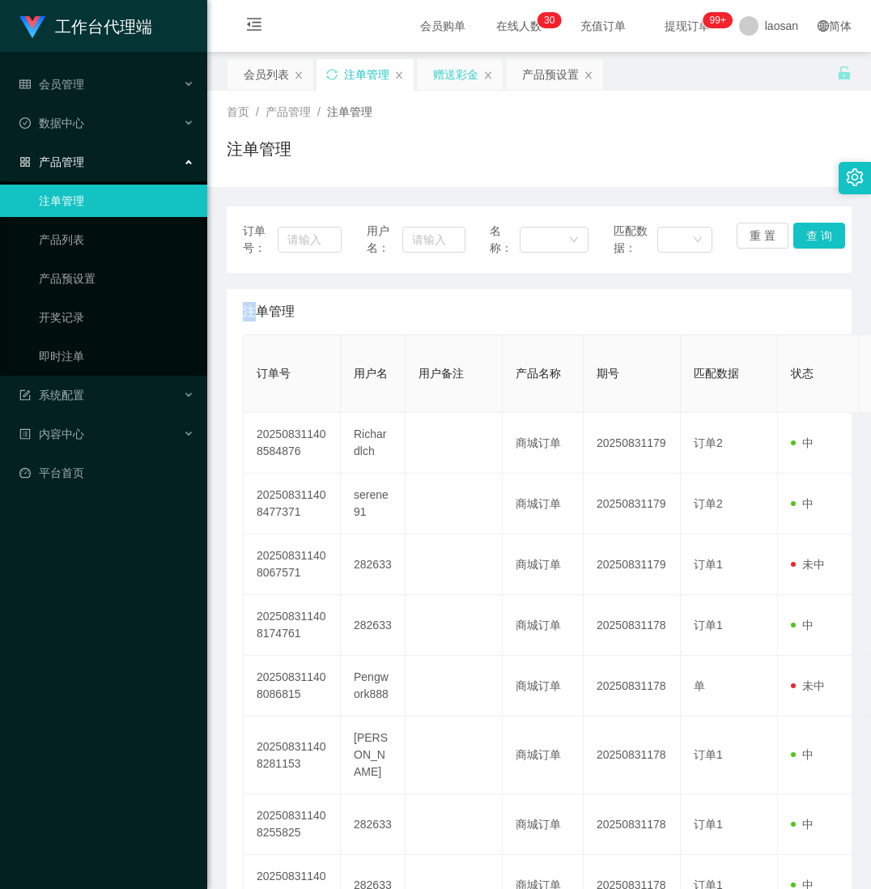
click at [444, 70] on div "赠送彩金" at bounding box center [455, 74] width 45 height 31
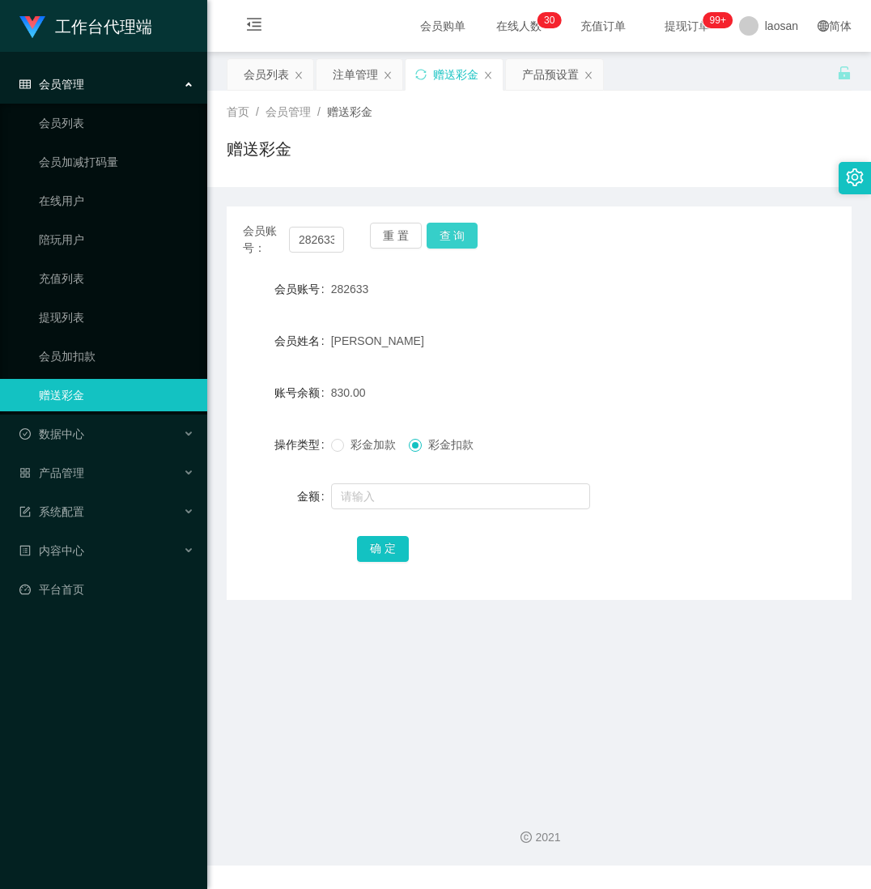
click at [445, 231] on button "查 询" at bounding box center [453, 236] width 52 height 26
click at [449, 231] on button "查 询" at bounding box center [453, 236] width 52 height 26
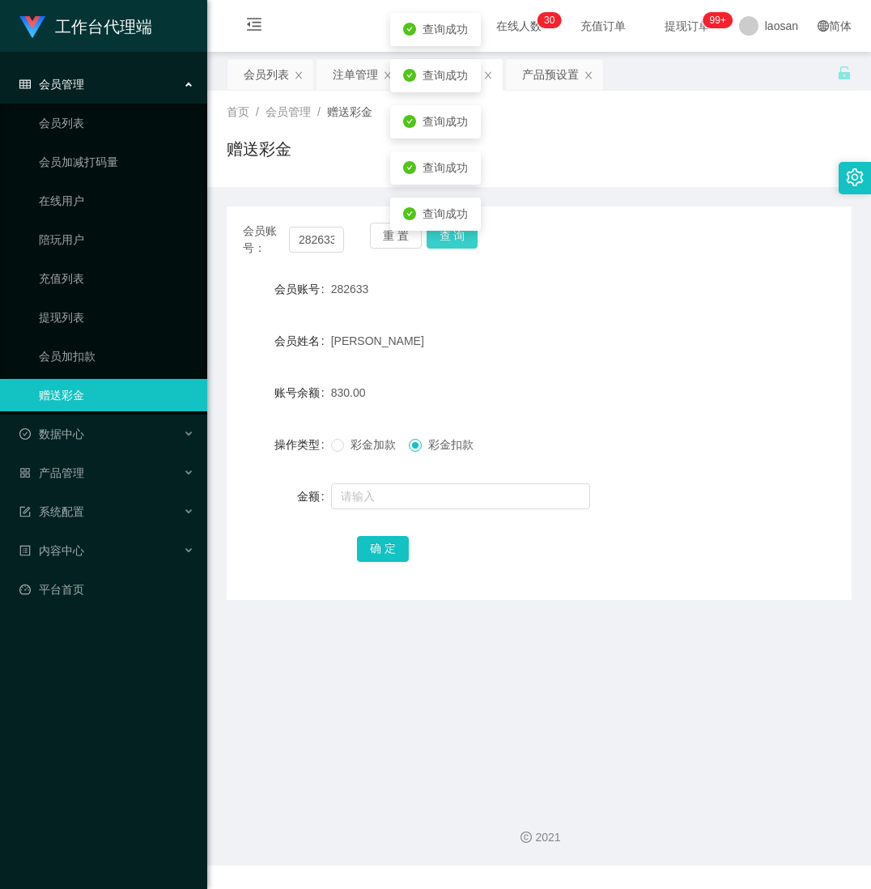
click at [449, 231] on button "查 询" at bounding box center [453, 236] width 52 height 26
click at [451, 231] on button "查 询" at bounding box center [453, 236] width 52 height 26
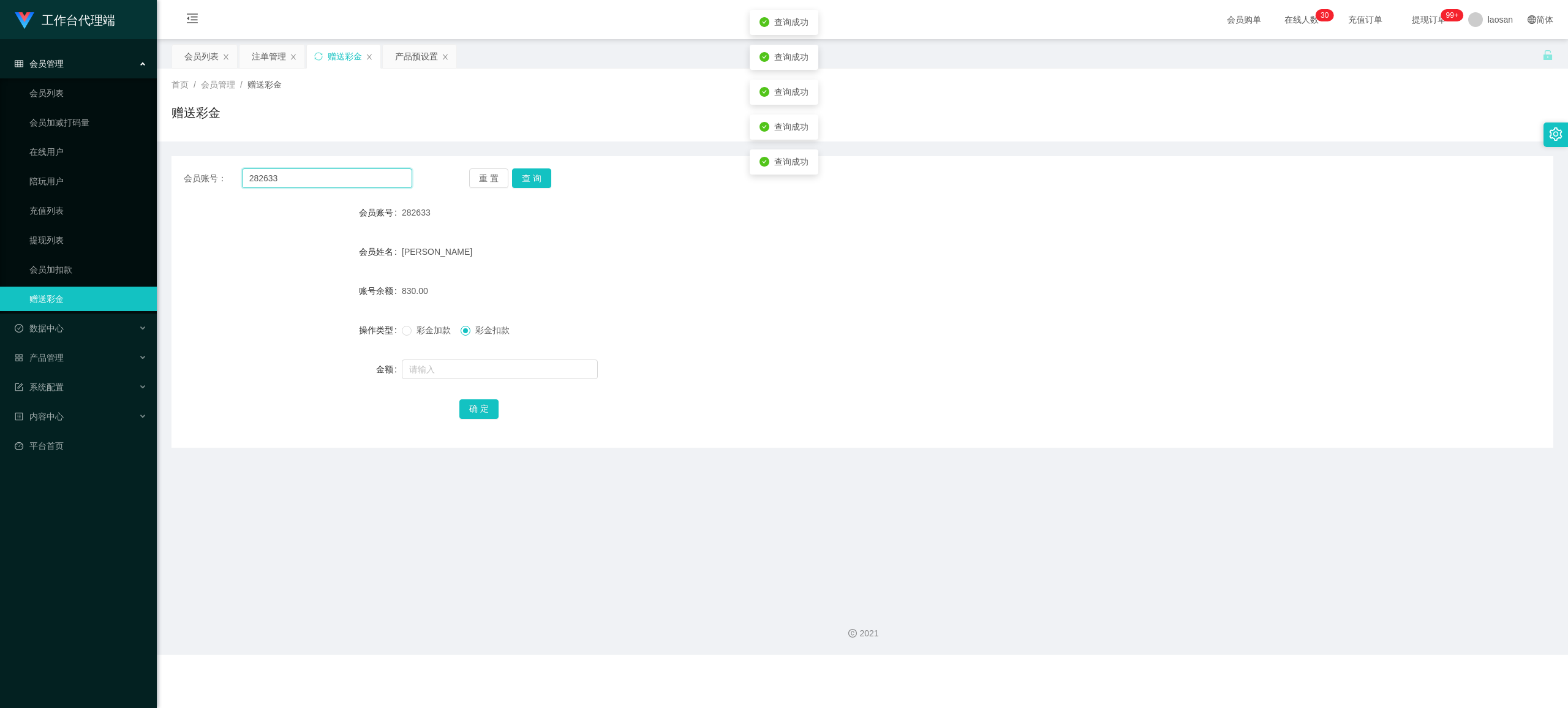
click at [322, 175] on input "282633" at bounding box center [327, 179] width 170 height 20
click at [537, 176] on button "查 询" at bounding box center [532, 179] width 39 height 20
click at [537, 176] on button "查 询" at bounding box center [539, 179] width 53 height 20
click at [537, 176] on button "查 询" at bounding box center [532, 179] width 39 height 20
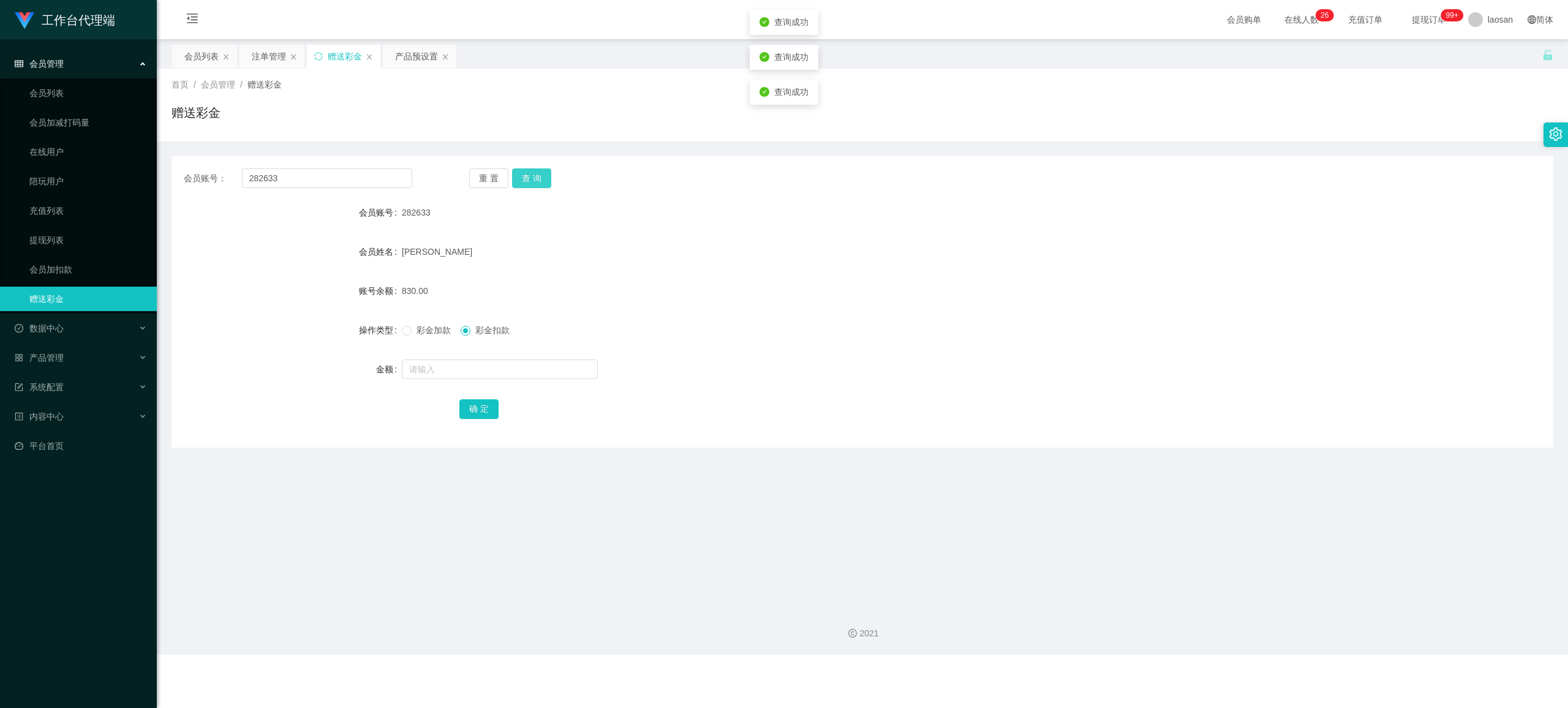
click at [537, 176] on button "查 询" at bounding box center [532, 179] width 39 height 20
click at [398, 332] on label "操作类型" at bounding box center [380, 330] width 43 height 10
click at [399, 328] on label "操作类型" at bounding box center [380, 330] width 43 height 10
drag, startPoint x: 530, startPoint y: 182, endPoint x: 535, endPoint y: 175, distance: 8.6
click at [532, 180] on button "查 询" at bounding box center [532, 179] width 39 height 20
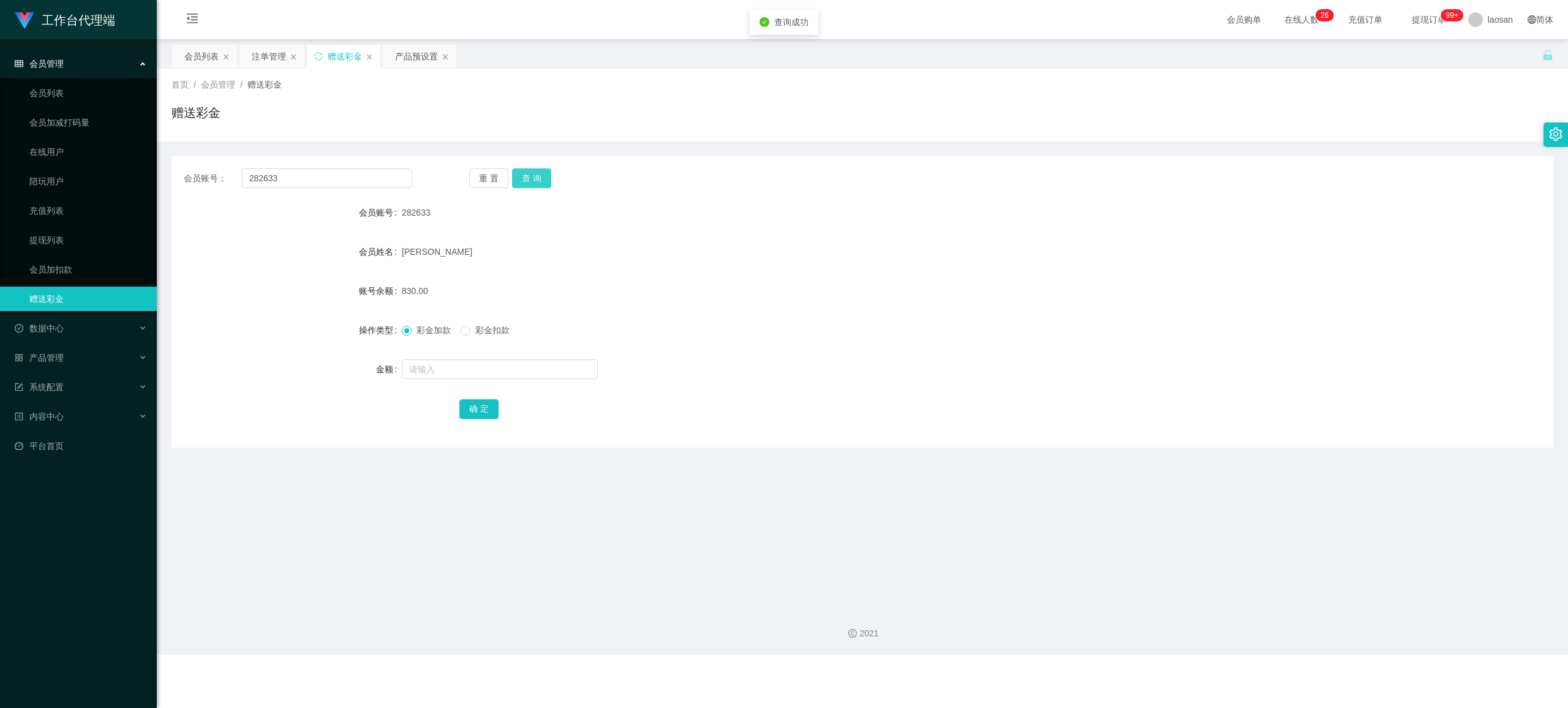
click at [535, 172] on button "查 询" at bounding box center [532, 179] width 39 height 20
click at [535, 172] on button "查 询" at bounding box center [539, 179] width 53 height 20
click at [535, 172] on button "查 询" at bounding box center [532, 179] width 39 height 20
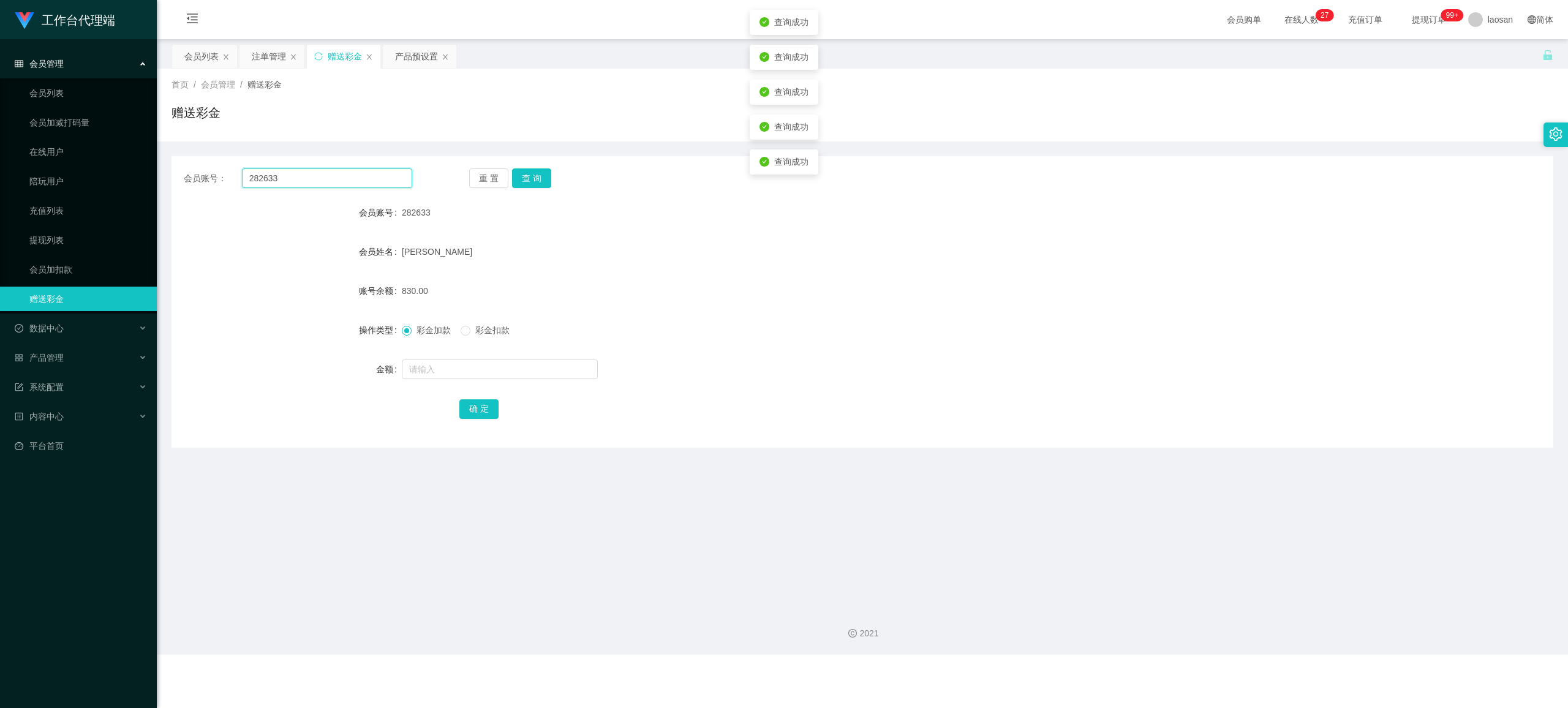
click at [324, 179] on input "282633" at bounding box center [327, 179] width 170 height 20
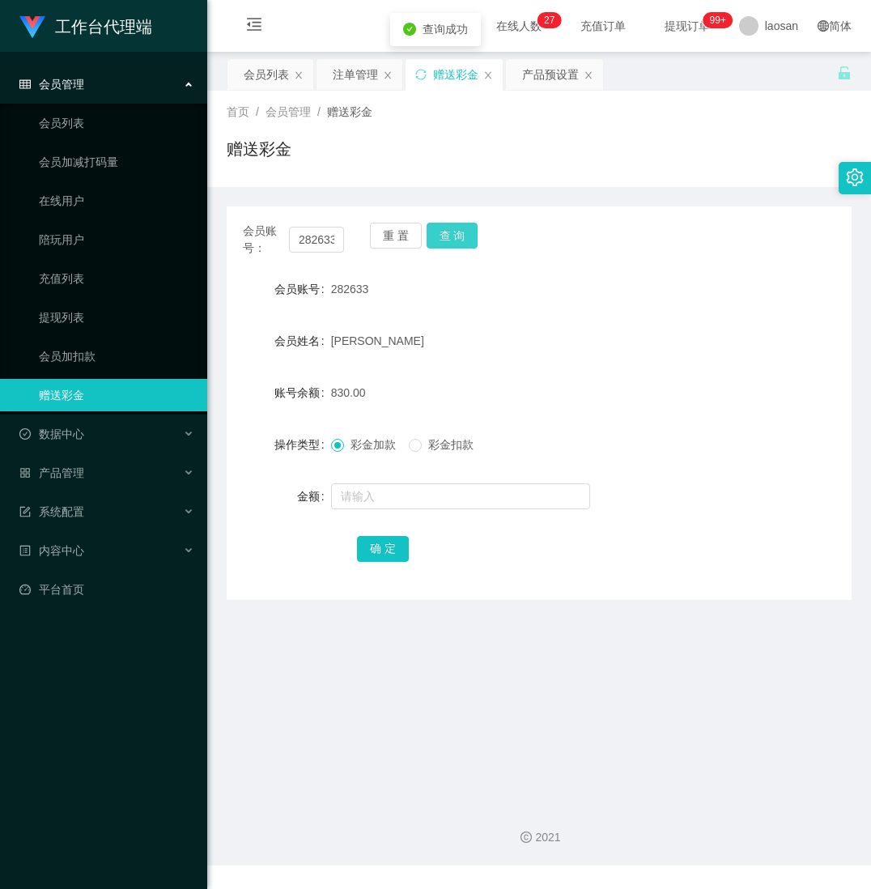
click at [450, 233] on button "查 询" at bounding box center [453, 236] width 52 height 26
click at [448, 231] on button "查 询" at bounding box center [453, 236] width 52 height 26
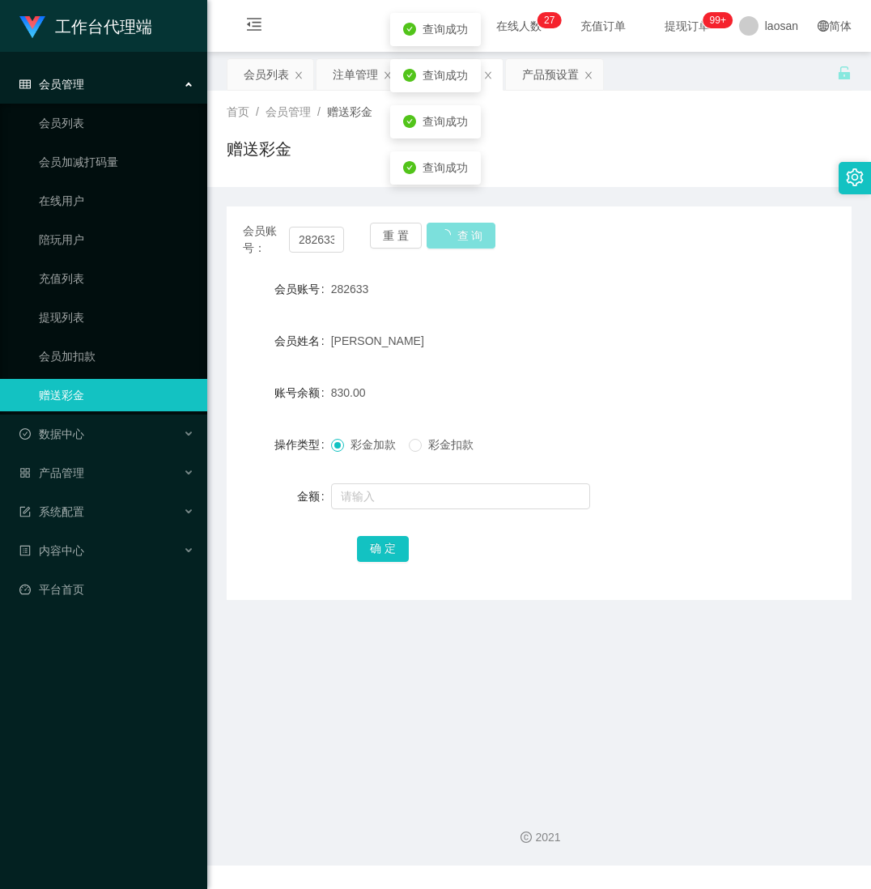
click at [448, 231] on button "查 询" at bounding box center [462, 236] width 70 height 26
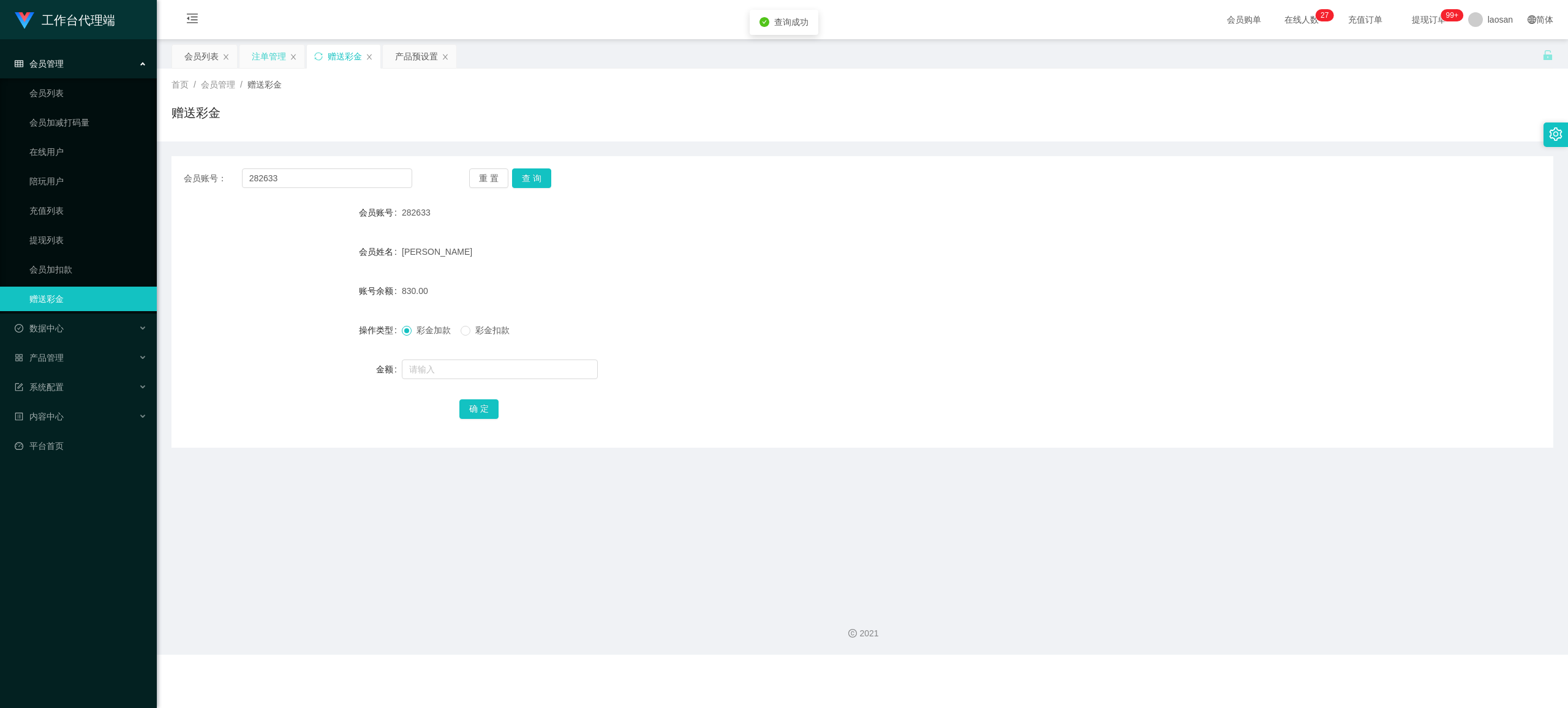
click at [275, 54] on div "注单管理" at bounding box center [269, 56] width 34 height 23
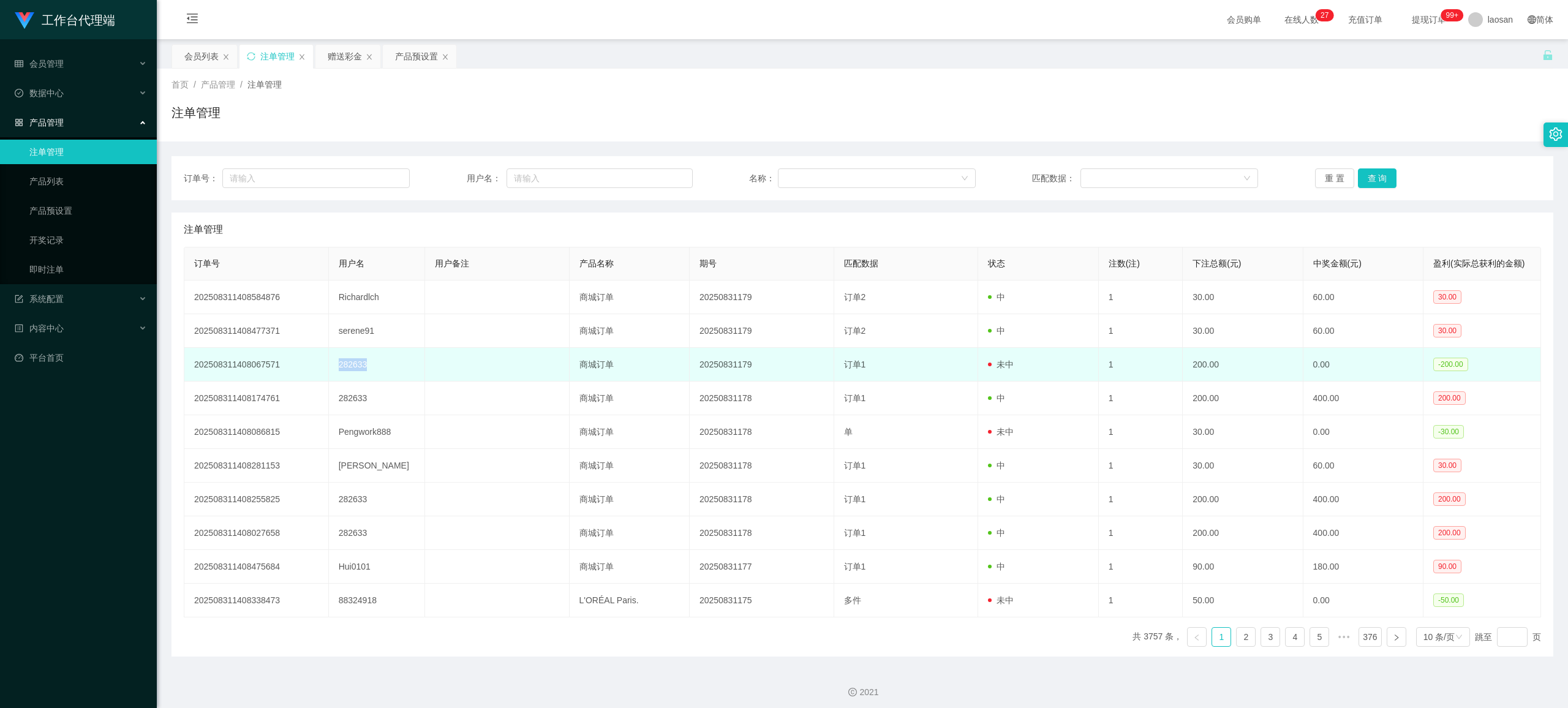
drag, startPoint x: 327, startPoint y: 358, endPoint x: 318, endPoint y: 358, distance: 9.0
click at [318, 358] on tr "202508311408067571 282633 商城订单 20250831179 订单1 未中 1 200.00 0.00 -200.00" at bounding box center [863, 365] width 1357 height 34
copy tr "282633"
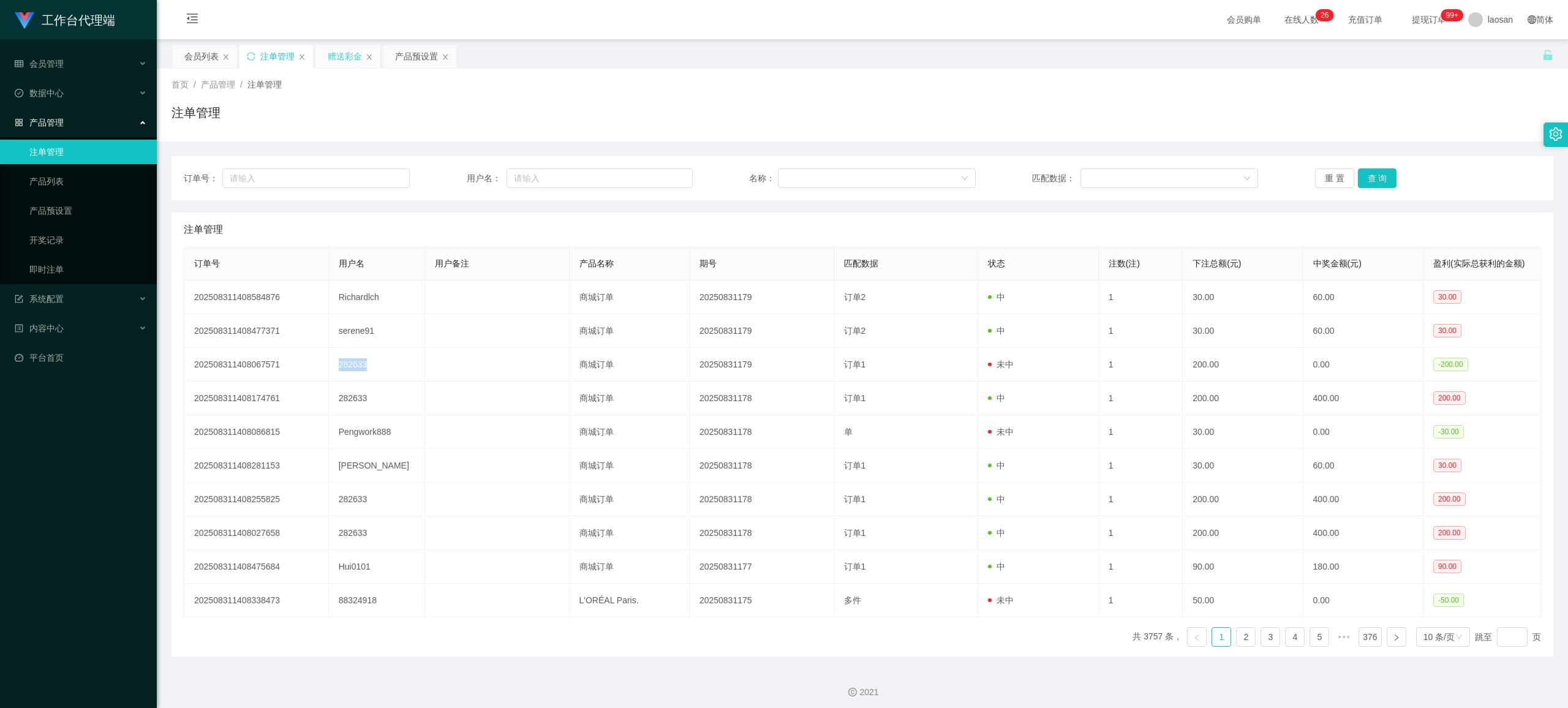
click at [350, 57] on div "赠送彩金" at bounding box center [344, 56] width 34 height 23
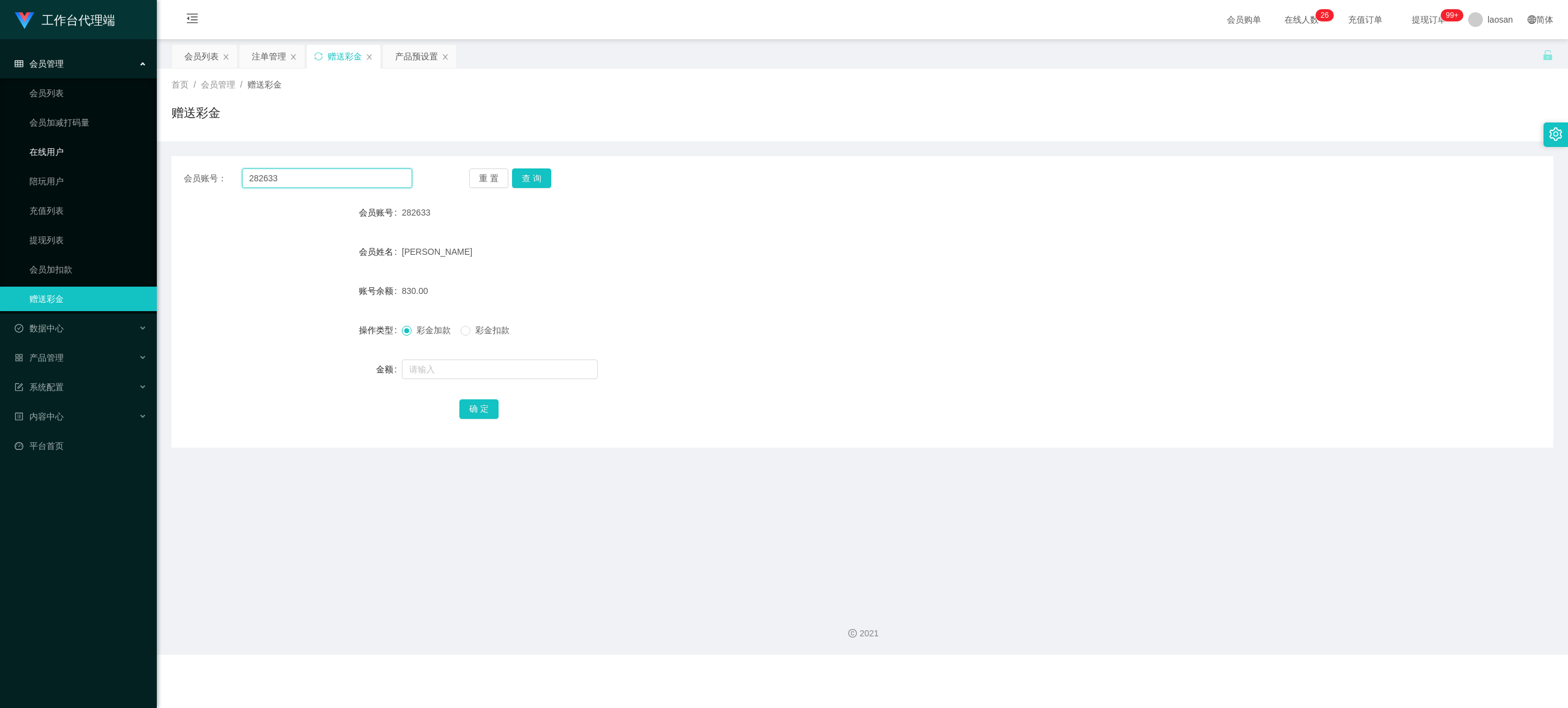
drag, startPoint x: 305, startPoint y: 182, endPoint x: 18, endPoint y: 155, distance: 288.3
click at [18, 155] on section "工作台代理端 会员管理 会员列表 会员加减打码量 在线用户 陪玩用户 充值列表 提现列表 会员加扣款 赠送彩金 数据中心 产品管理 注单管理 产品列表 产品预…" at bounding box center [784, 328] width 1568 height 655
paste input "text"
click at [535, 179] on button "查 询" at bounding box center [532, 179] width 39 height 20
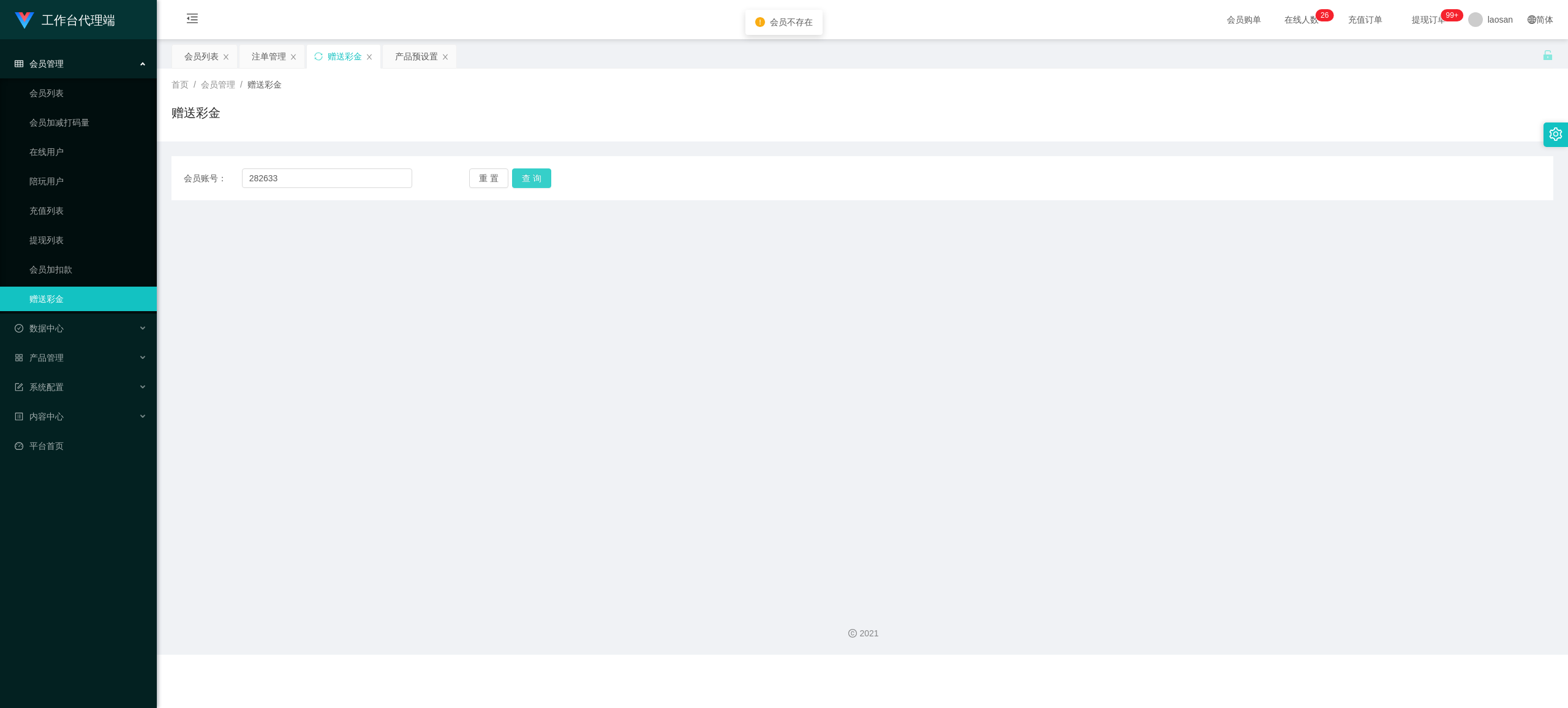
click at [535, 179] on button "查 询" at bounding box center [532, 179] width 39 height 20
click at [267, 178] on input "282633" at bounding box center [327, 179] width 170 height 20
type input "282633"
click at [523, 175] on button "查 询" at bounding box center [532, 179] width 39 height 20
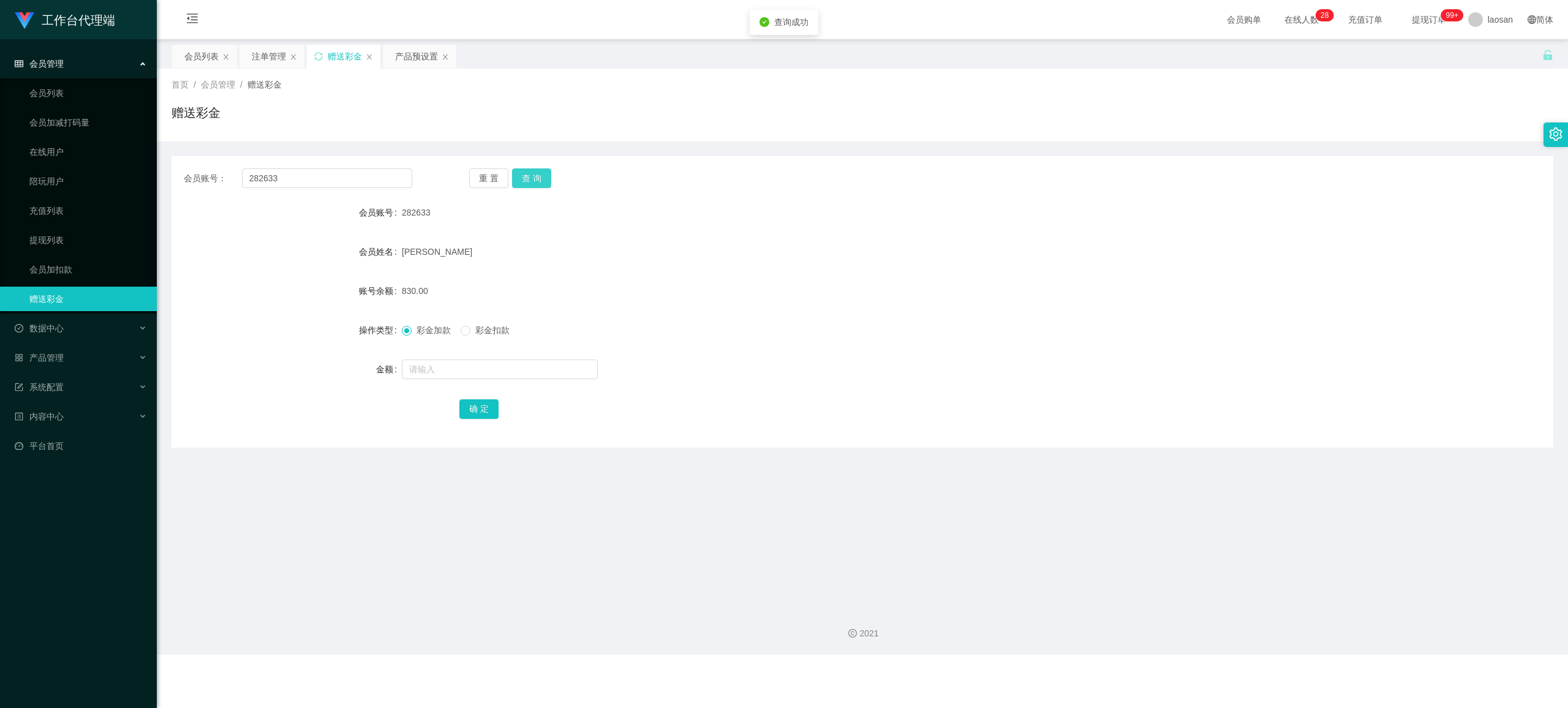
click at [523, 175] on button "查 询" at bounding box center [532, 179] width 39 height 20
click at [524, 175] on button "查 询" at bounding box center [532, 179] width 39 height 20
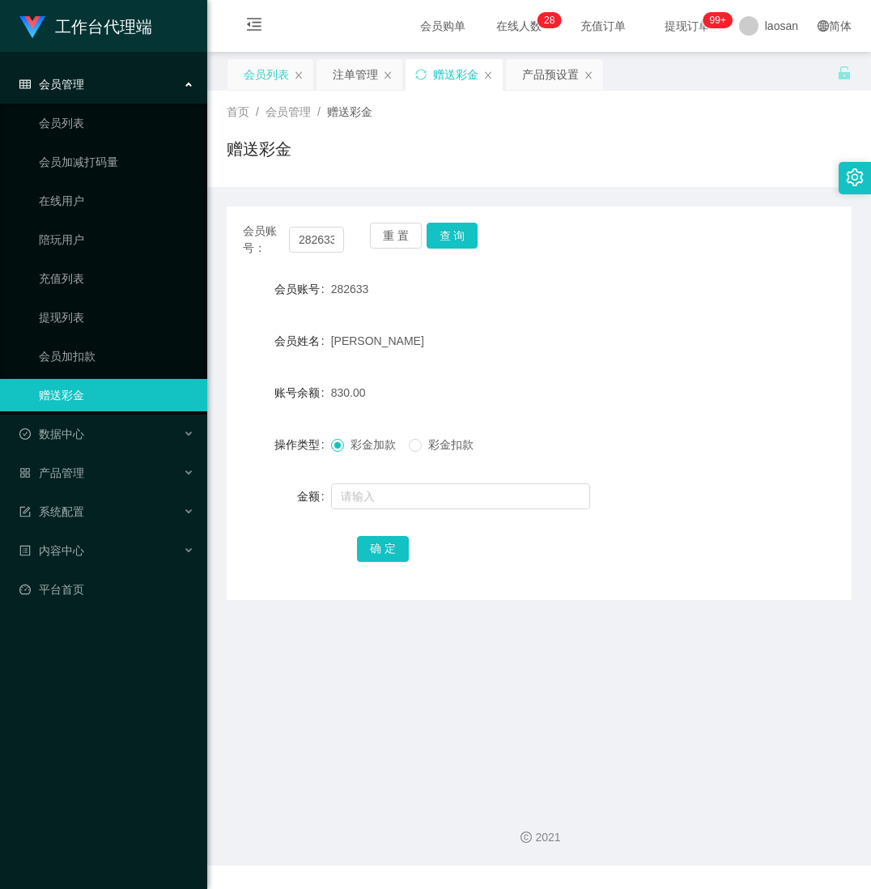
click at [256, 70] on div "会员列表" at bounding box center [266, 74] width 45 height 31
